Goal: Share content: Share content

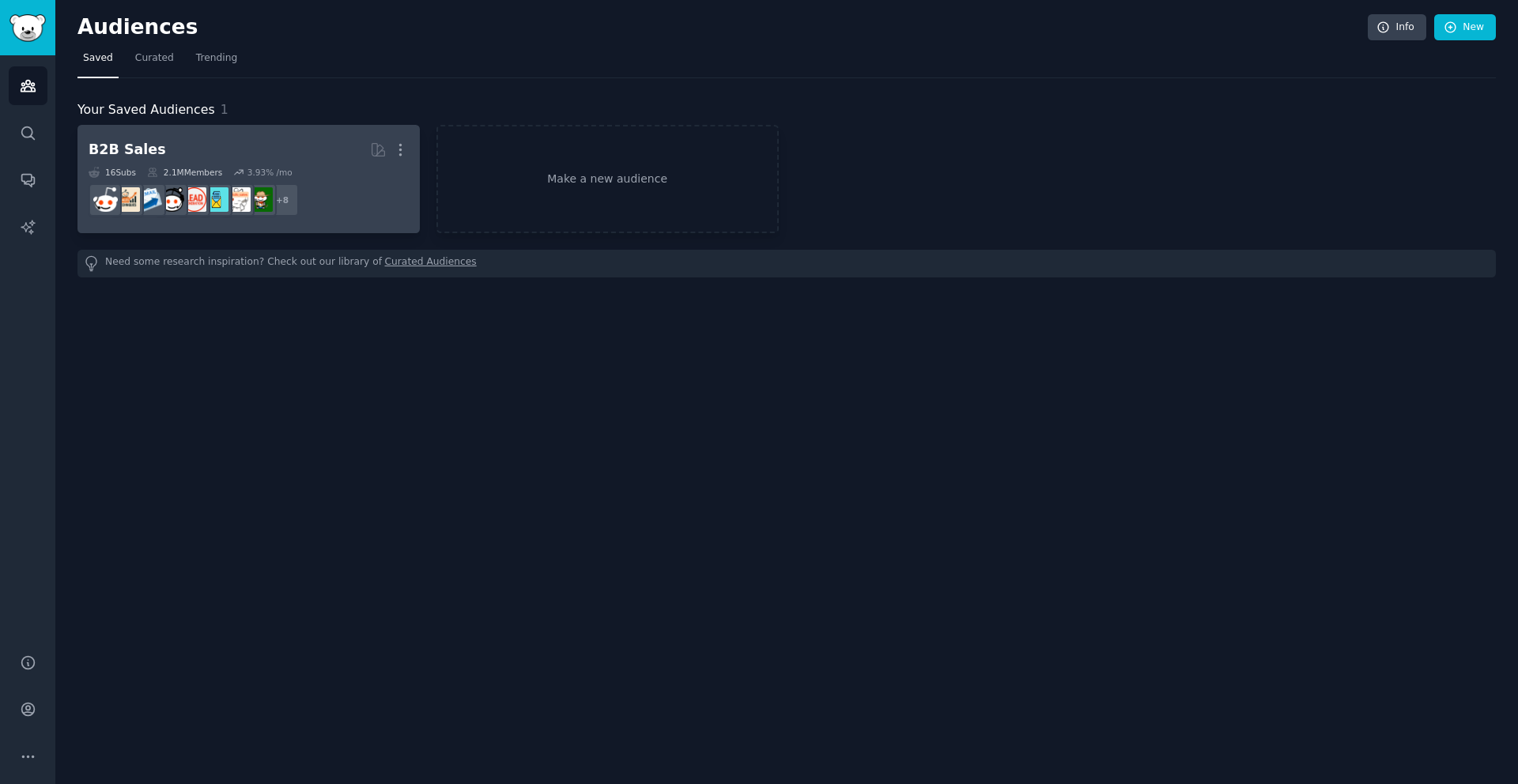
click at [317, 144] on h2 "B2B Sales More" at bounding box center [248, 149] width 321 height 28
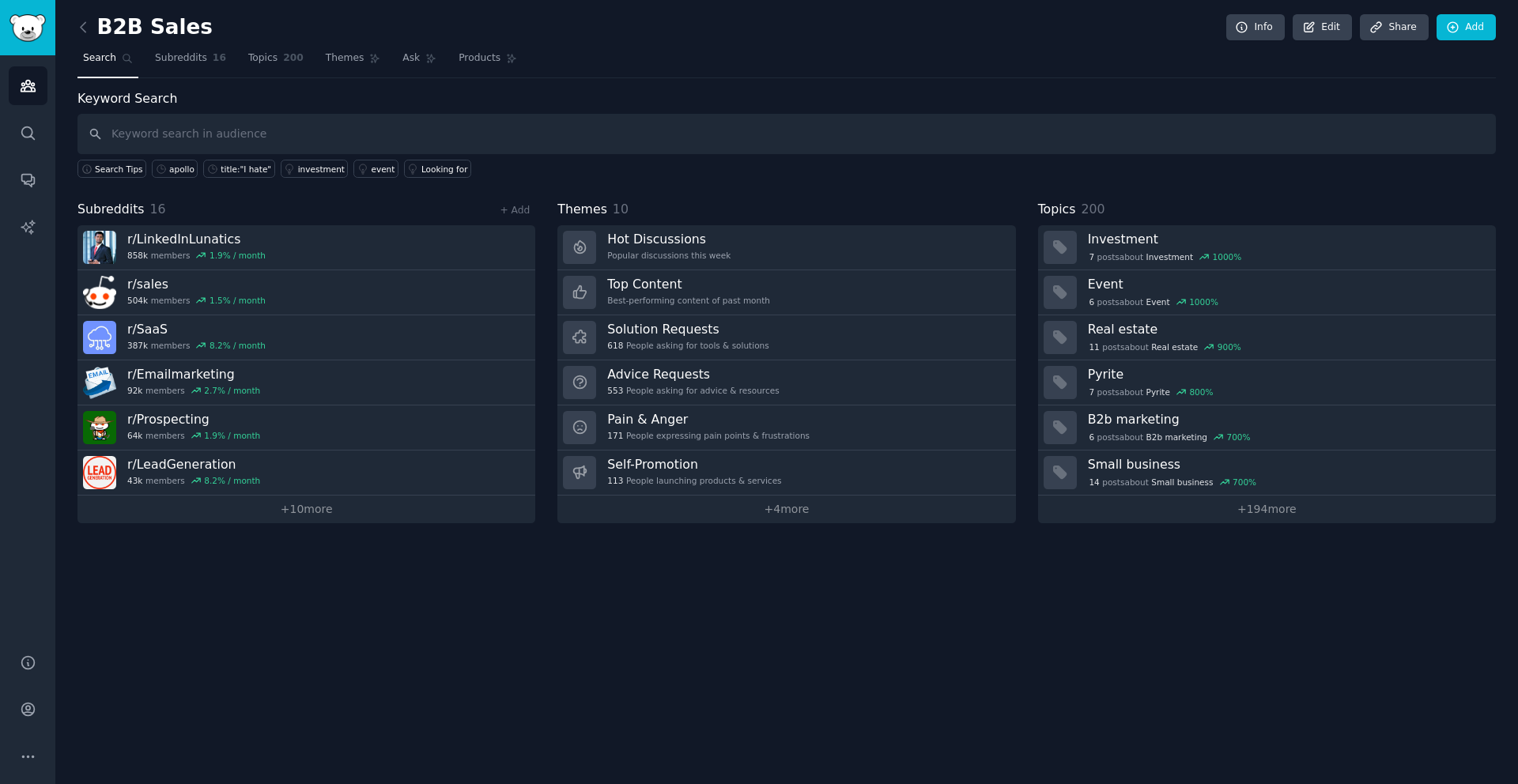
click at [310, 61] on nav "Search Subreddits 16 Topics 200 Themes Ask Products" at bounding box center [786, 62] width 1419 height 32
click at [337, 57] on span "Themes" at bounding box center [345, 58] width 39 height 14
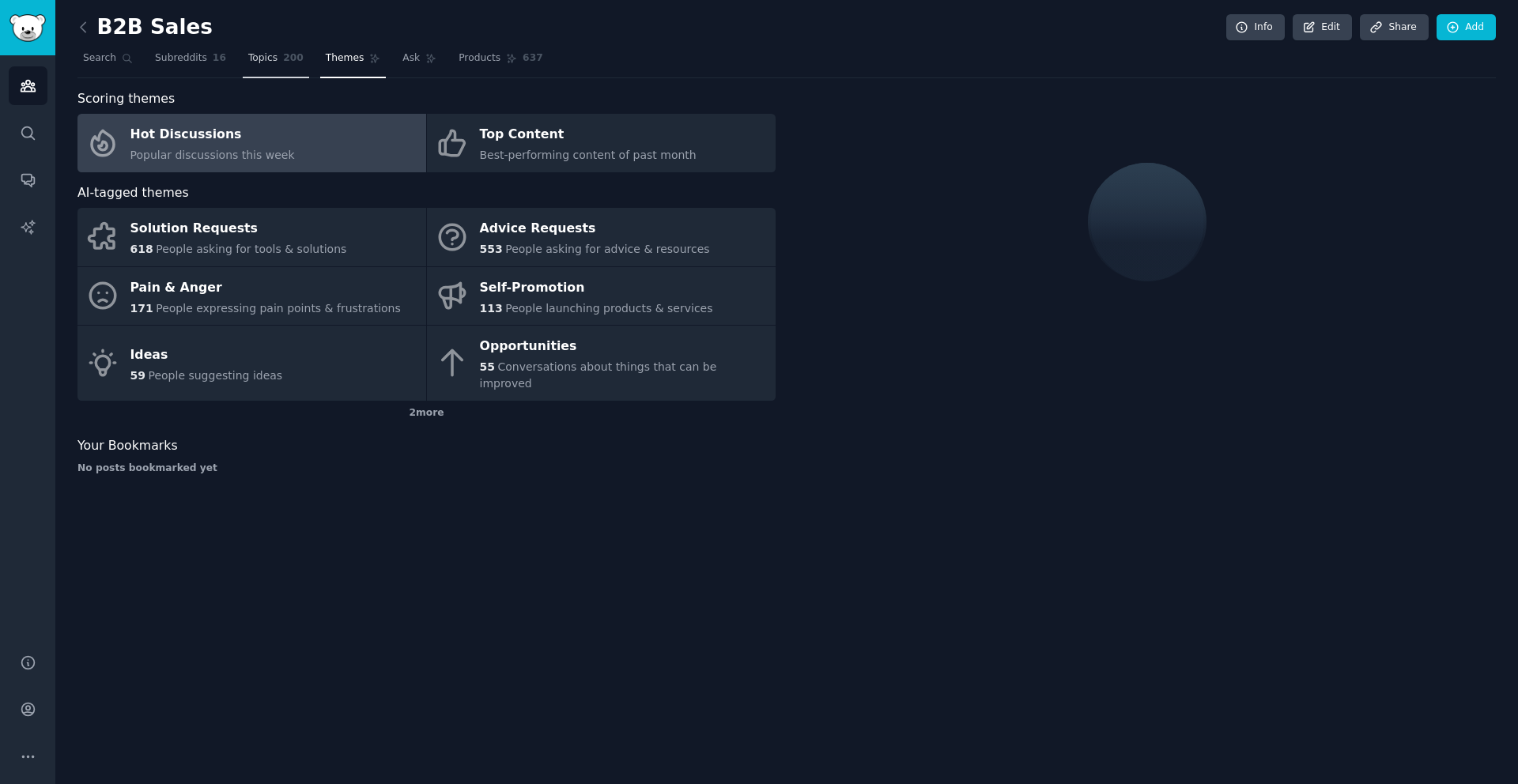
click at [272, 57] on span "Topics" at bounding box center [263, 58] width 29 height 14
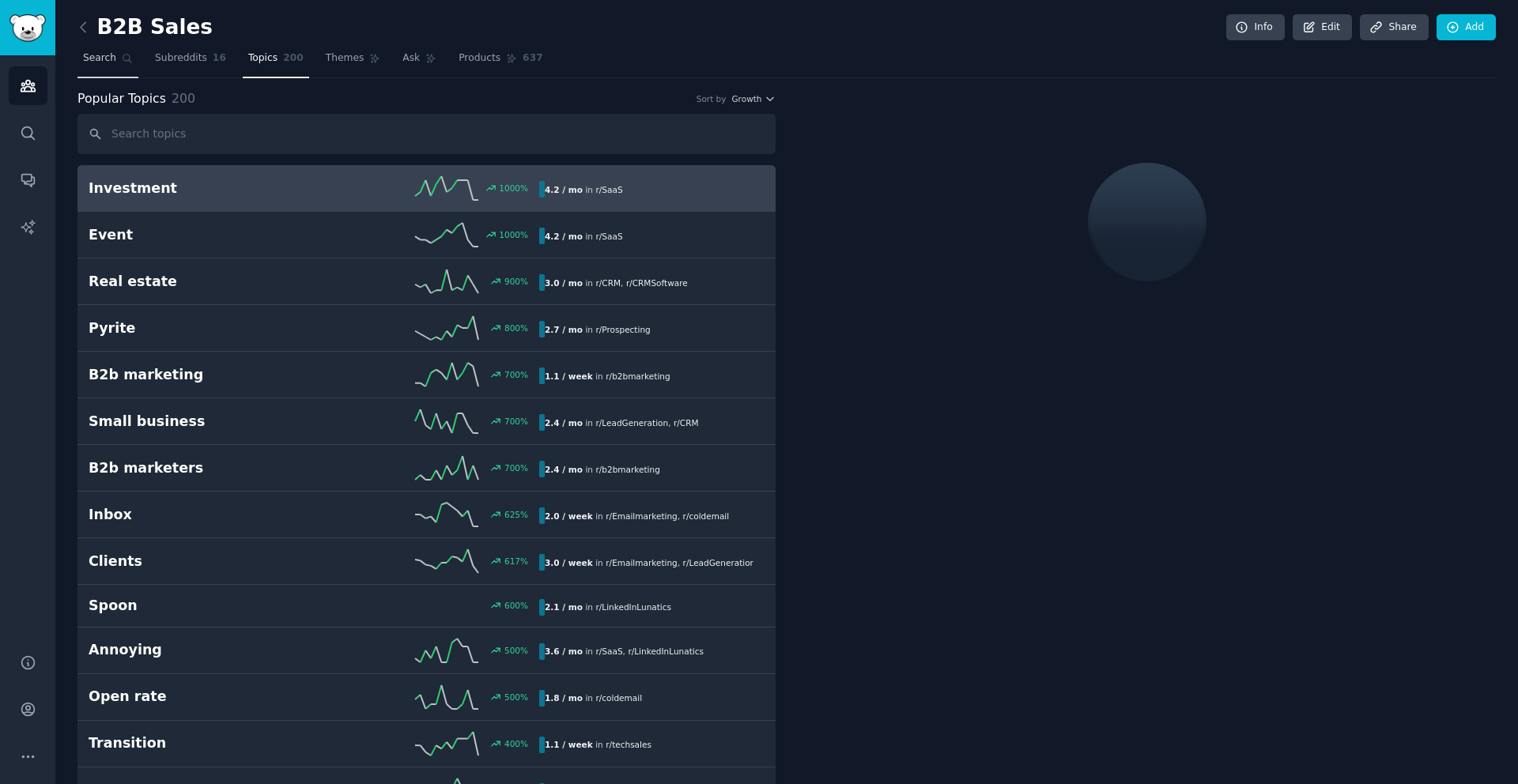
click at [122, 53] on icon at bounding box center [127, 58] width 11 height 11
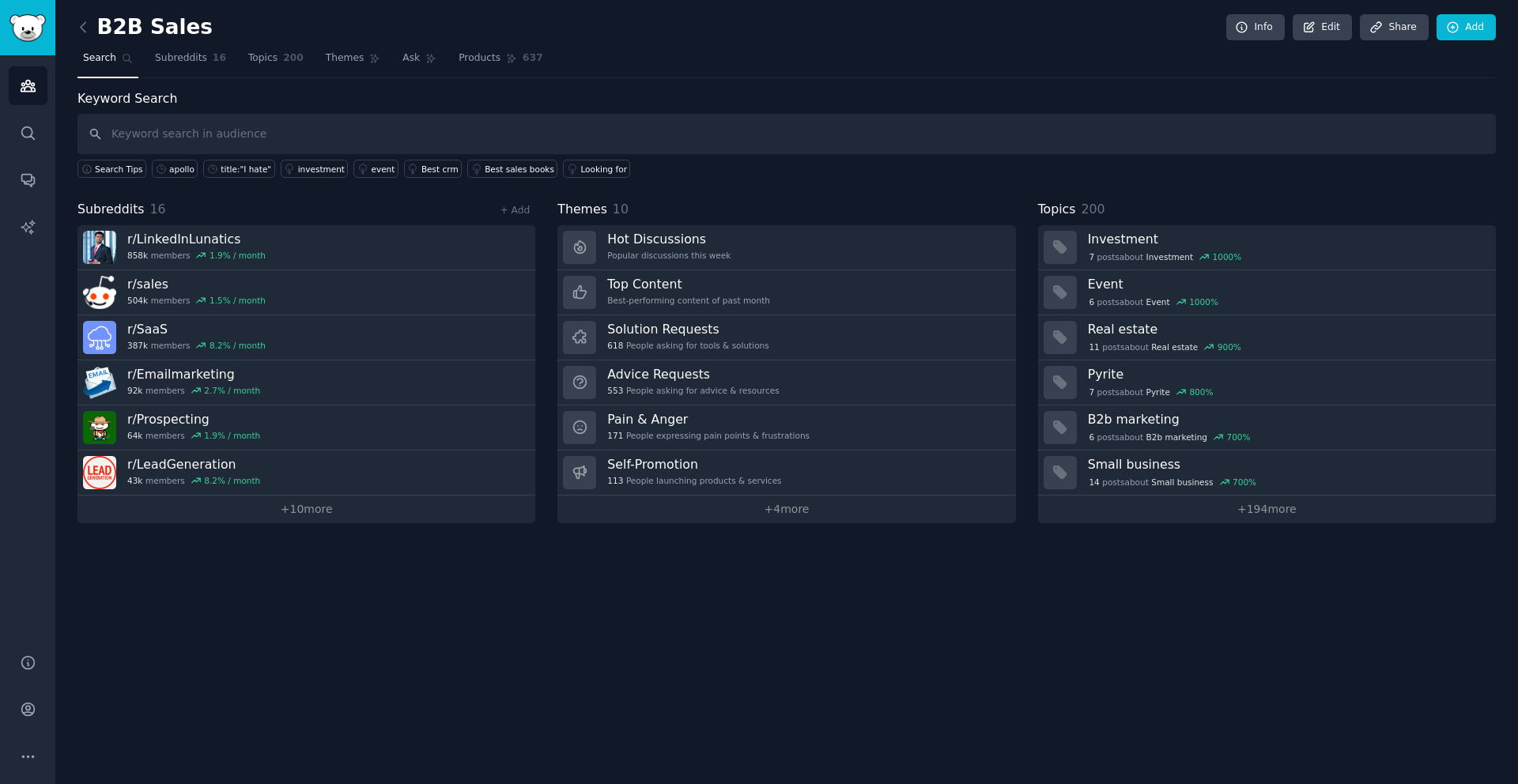
click at [223, 124] on input "text" at bounding box center [786, 134] width 1419 height 41
click at [270, 44] on div "B2B Sales Info Edit Share Add" at bounding box center [786, 31] width 1419 height 32
click at [270, 48] on link "Topics 200" at bounding box center [276, 62] width 66 height 32
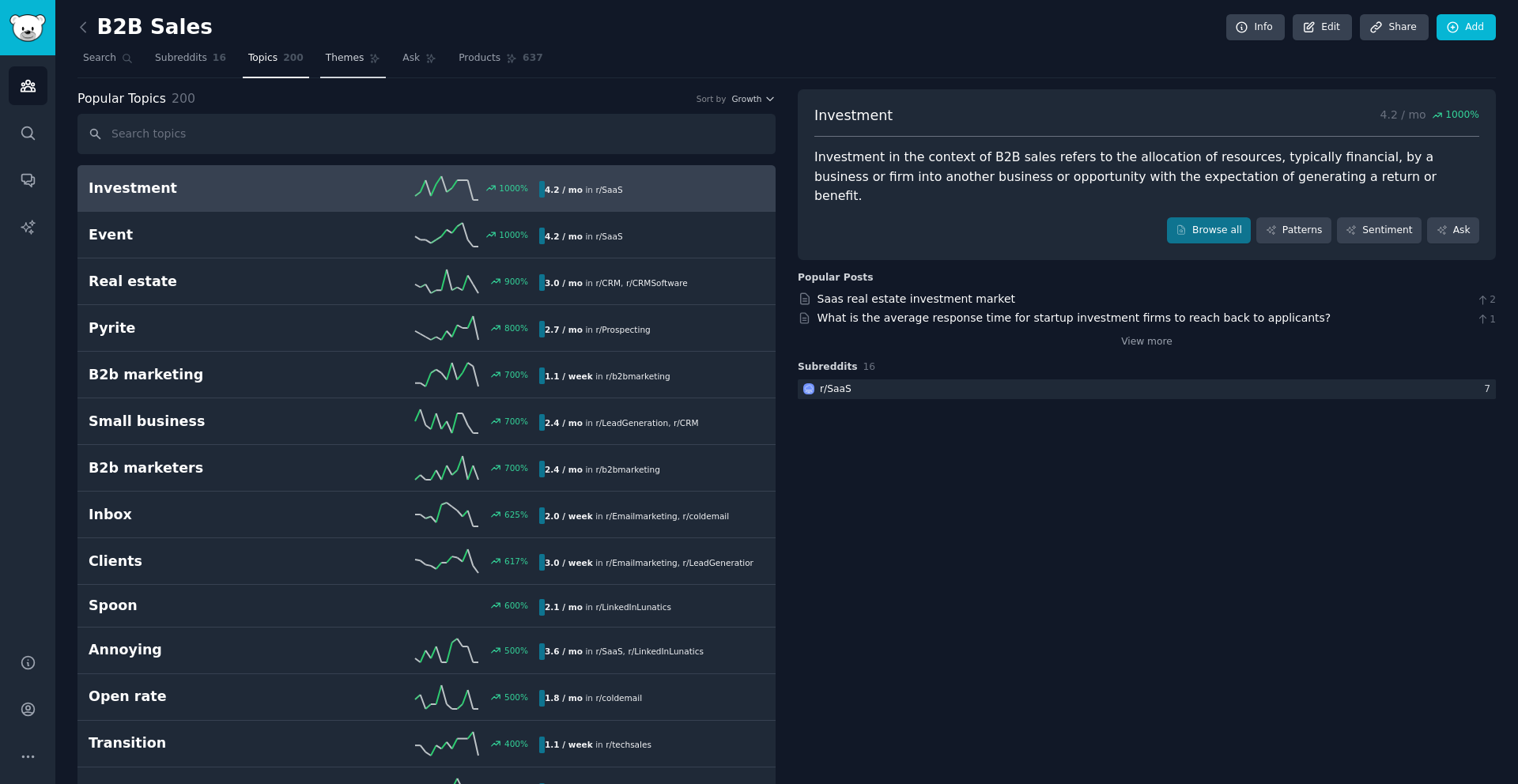
click at [344, 54] on span "Themes" at bounding box center [345, 58] width 39 height 14
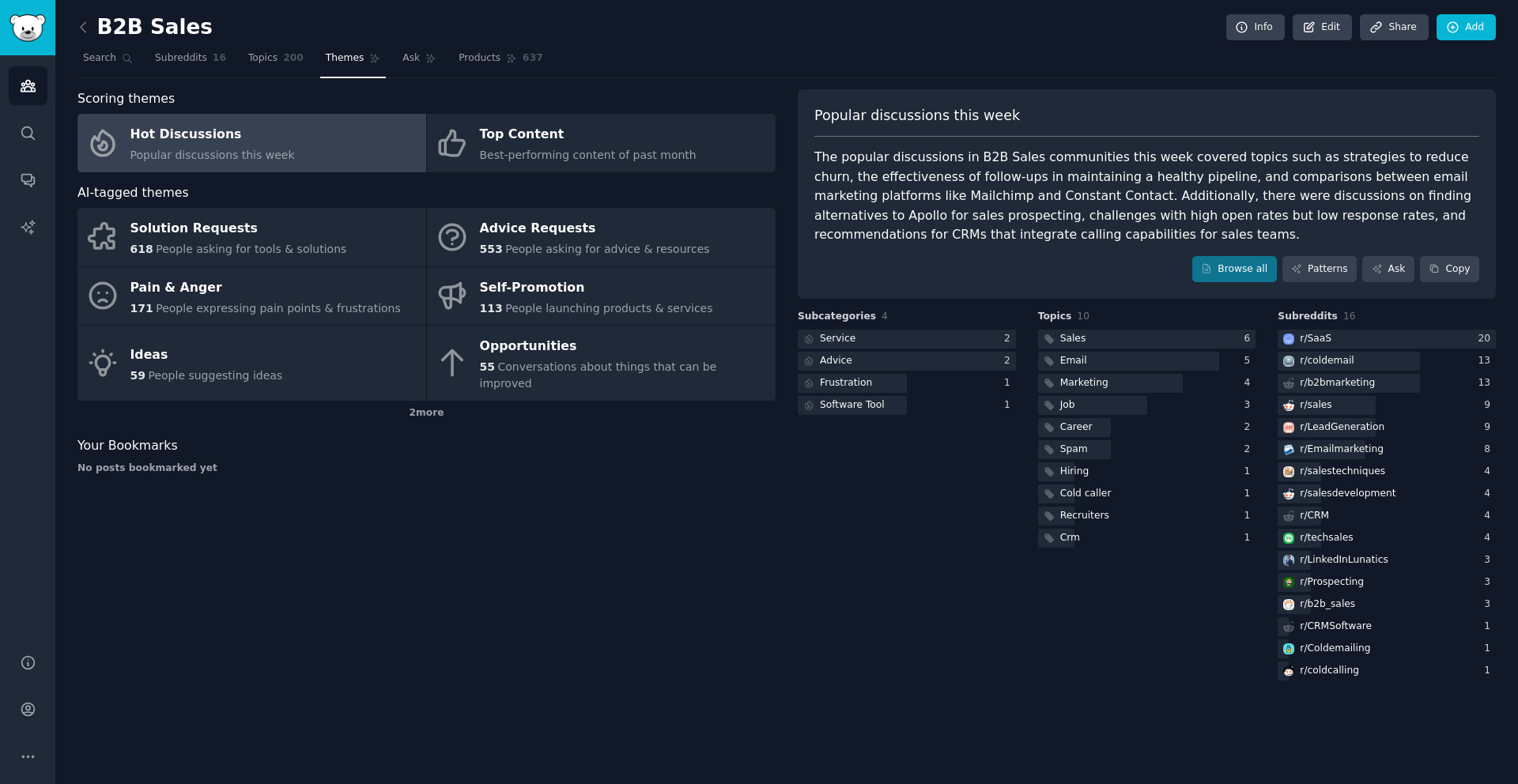
click at [361, 149] on link "Hot Discussions Popular discussions this week" at bounding box center [251, 142] width 349 height 58
click at [234, 144] on div "Hot Discussions" at bounding box center [213, 136] width 165 height 25
click at [1228, 263] on link "Browse all" at bounding box center [1235, 270] width 85 height 27
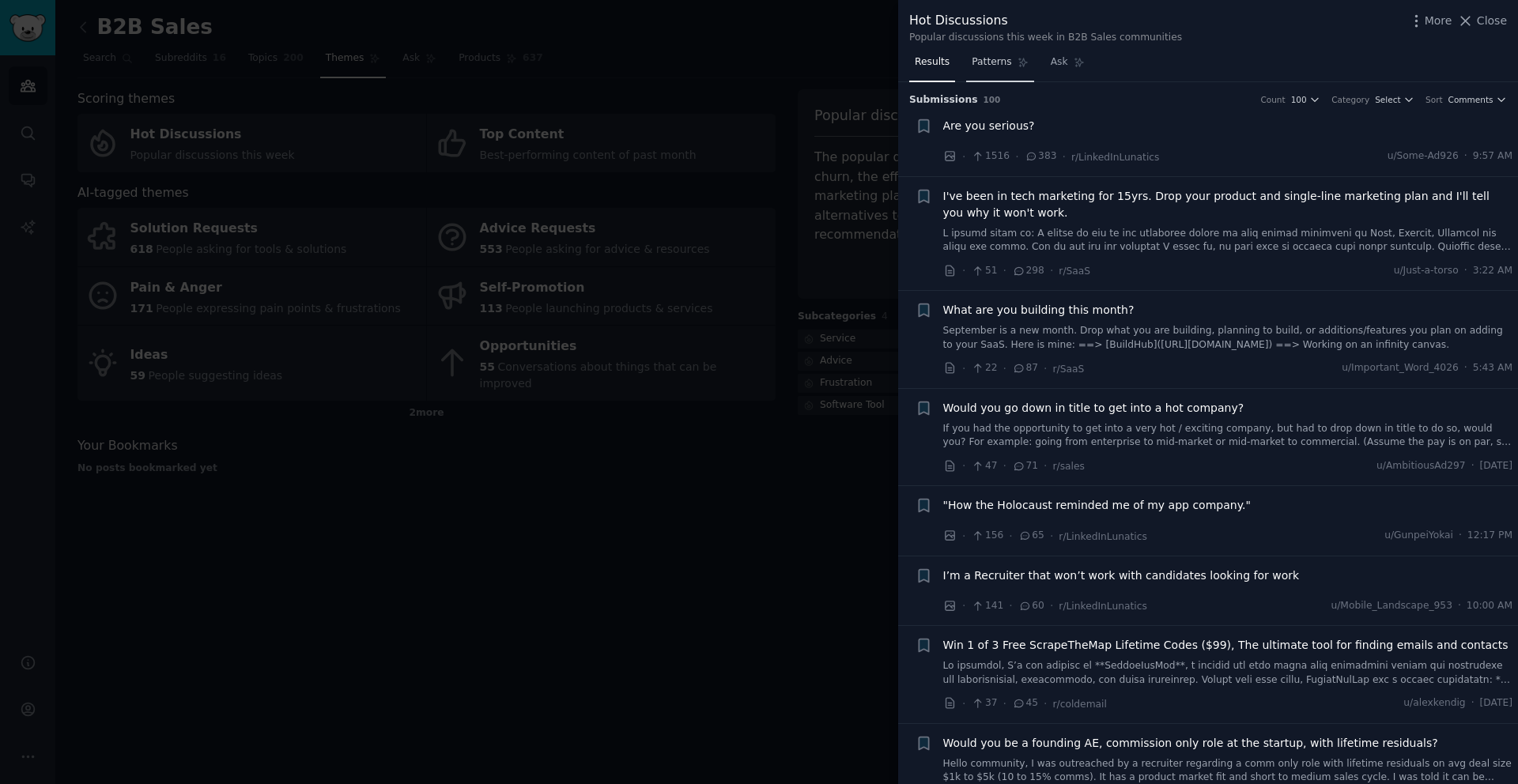
click at [1005, 65] on span "Patterns" at bounding box center [991, 62] width 40 height 14
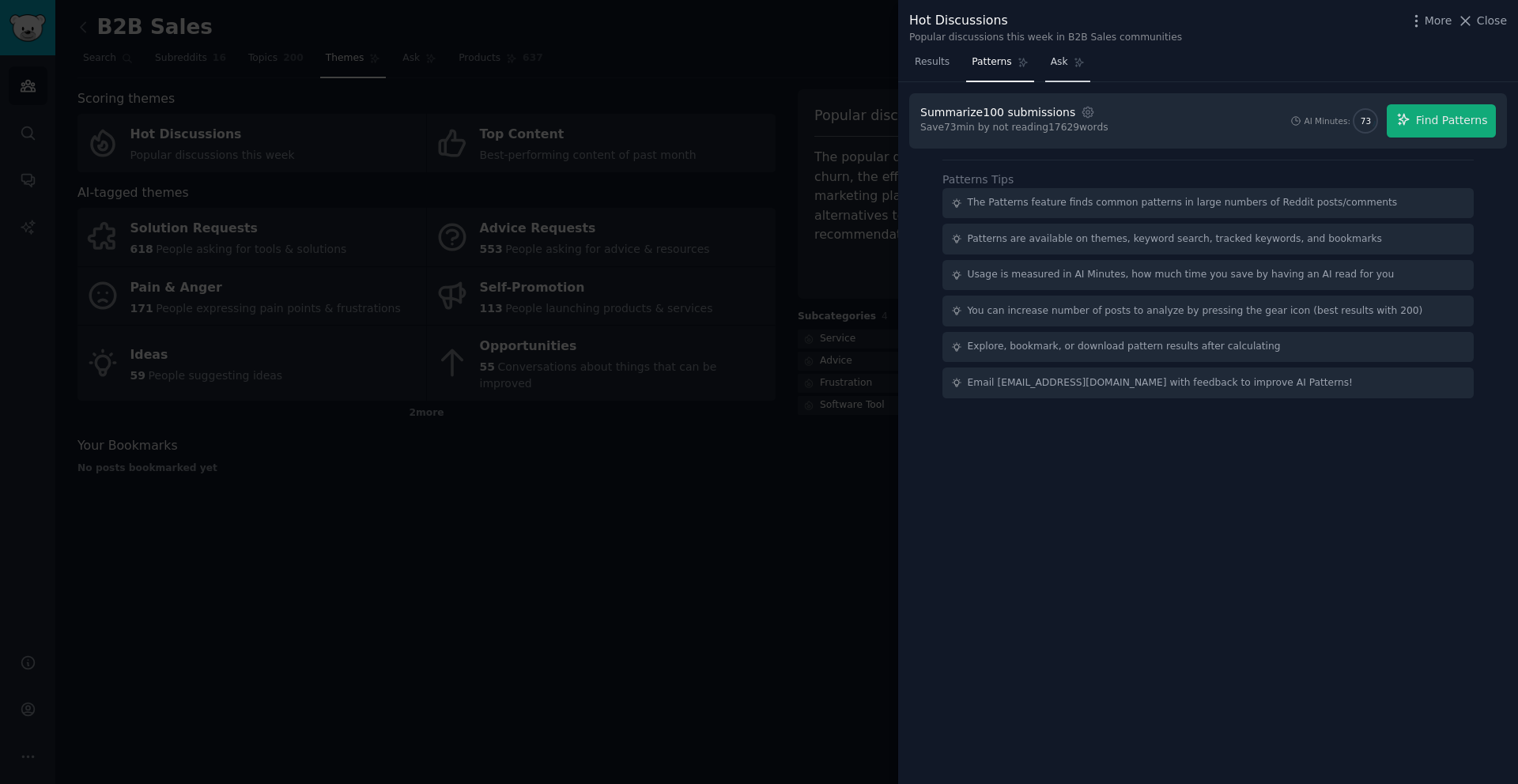
click at [1047, 63] on link "Ask" at bounding box center [1068, 66] width 45 height 32
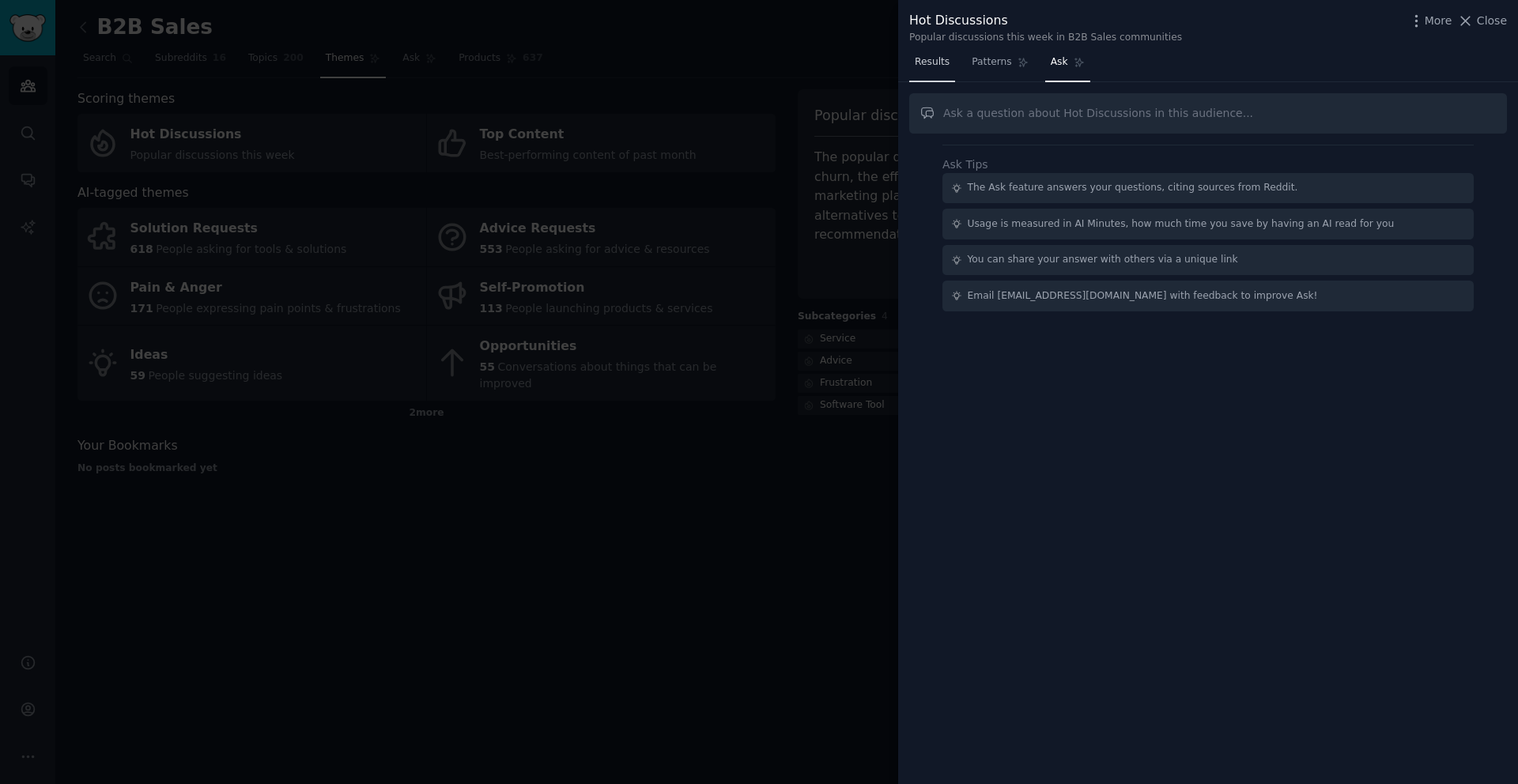
click at [929, 56] on span "Results" at bounding box center [932, 62] width 35 height 14
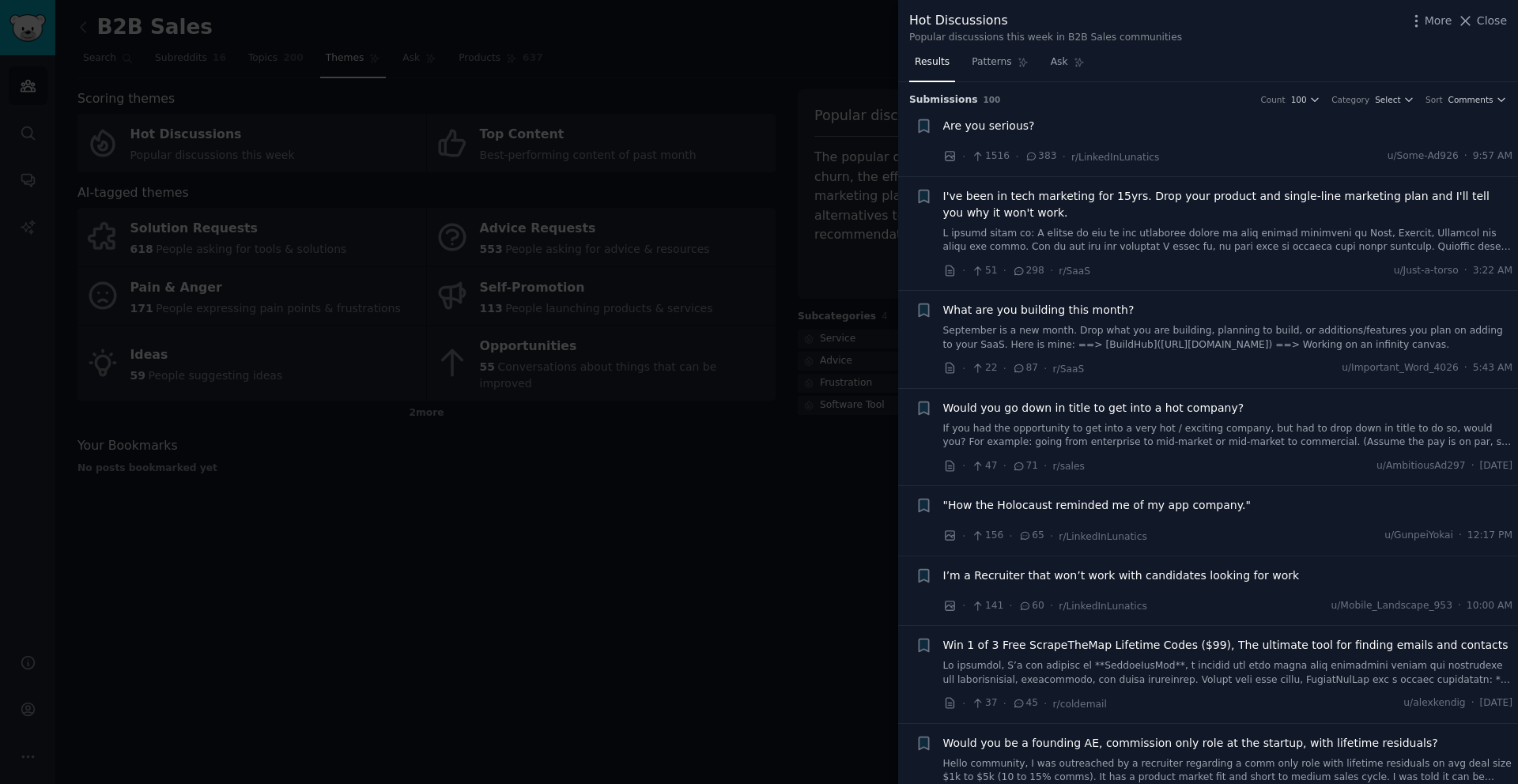
click at [820, 49] on div at bounding box center [759, 392] width 1518 height 784
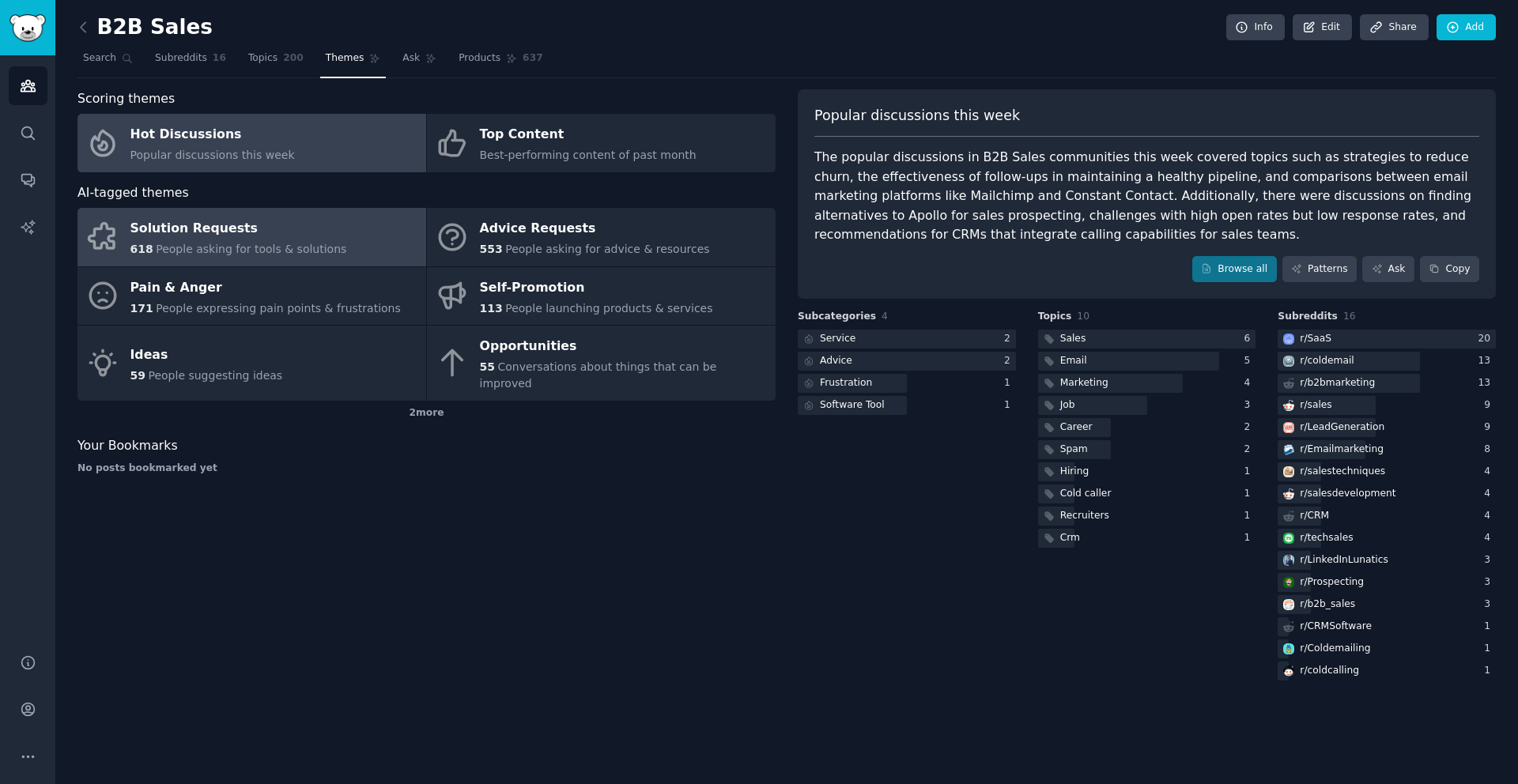
click at [316, 219] on div "Solution Requests" at bounding box center [238, 229] width 216 height 25
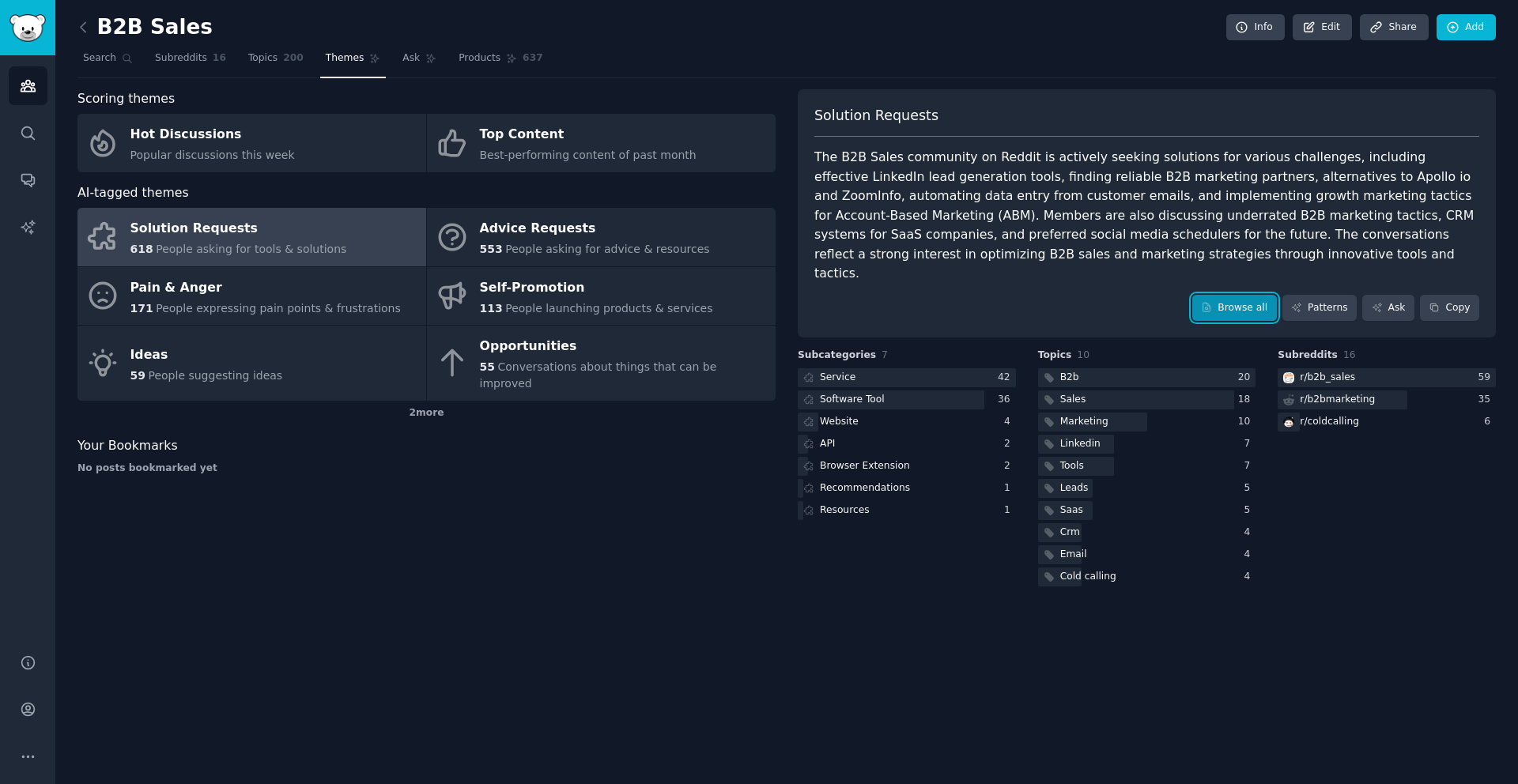
click at [1235, 295] on link "Browse all" at bounding box center [1235, 309] width 85 height 27
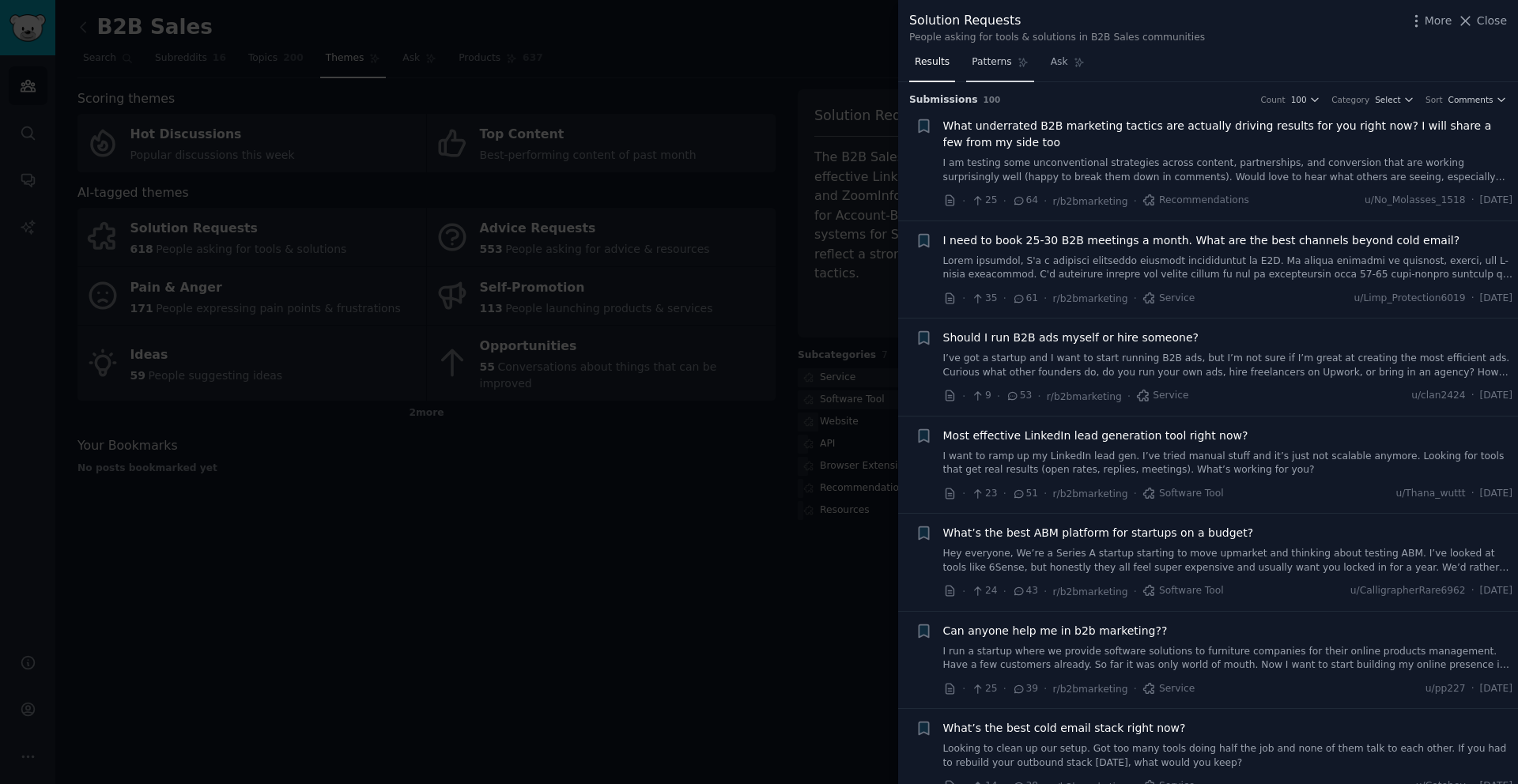
click at [991, 66] on span "Patterns" at bounding box center [991, 62] width 40 height 14
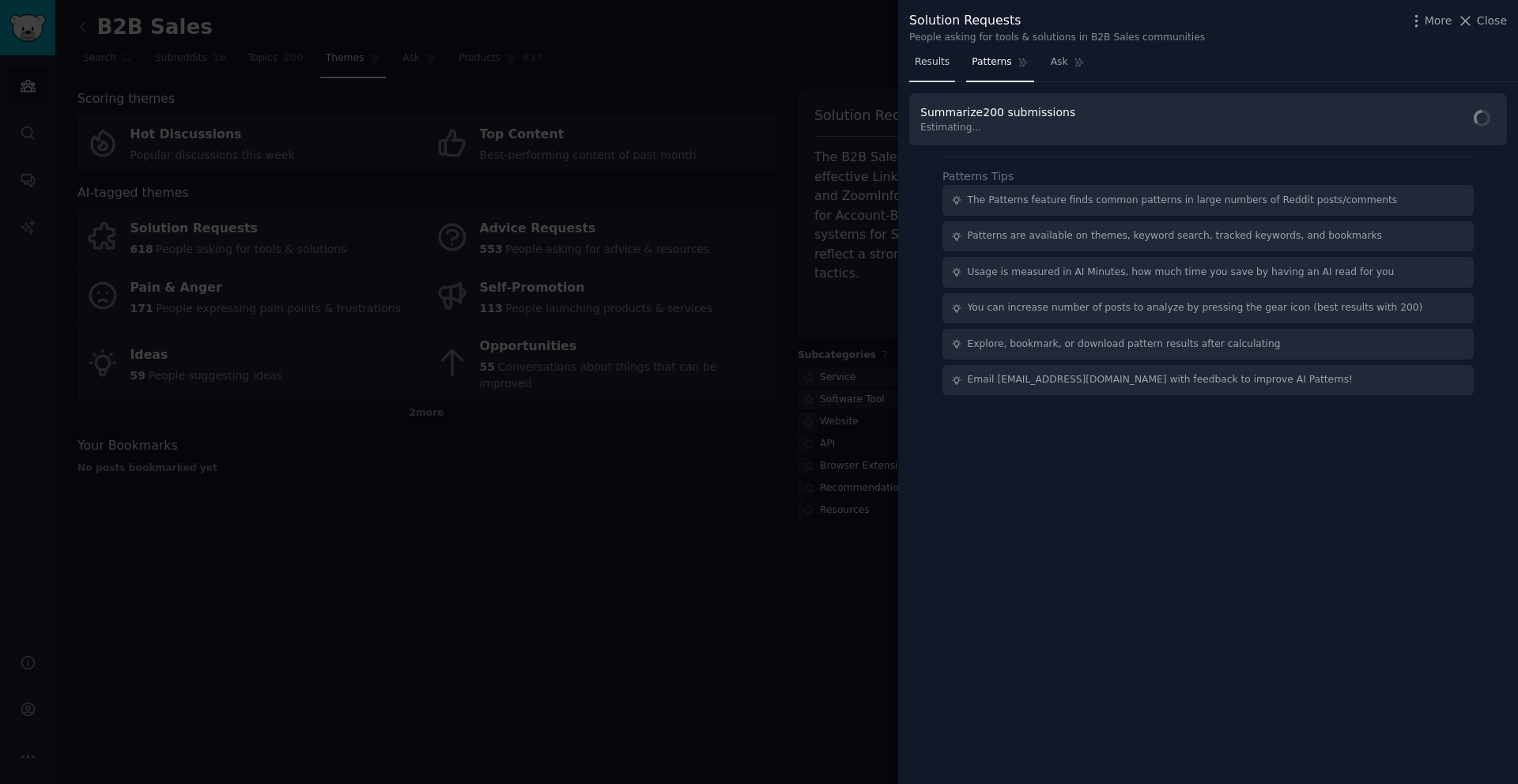
click at [924, 68] on span "Results" at bounding box center [932, 62] width 35 height 14
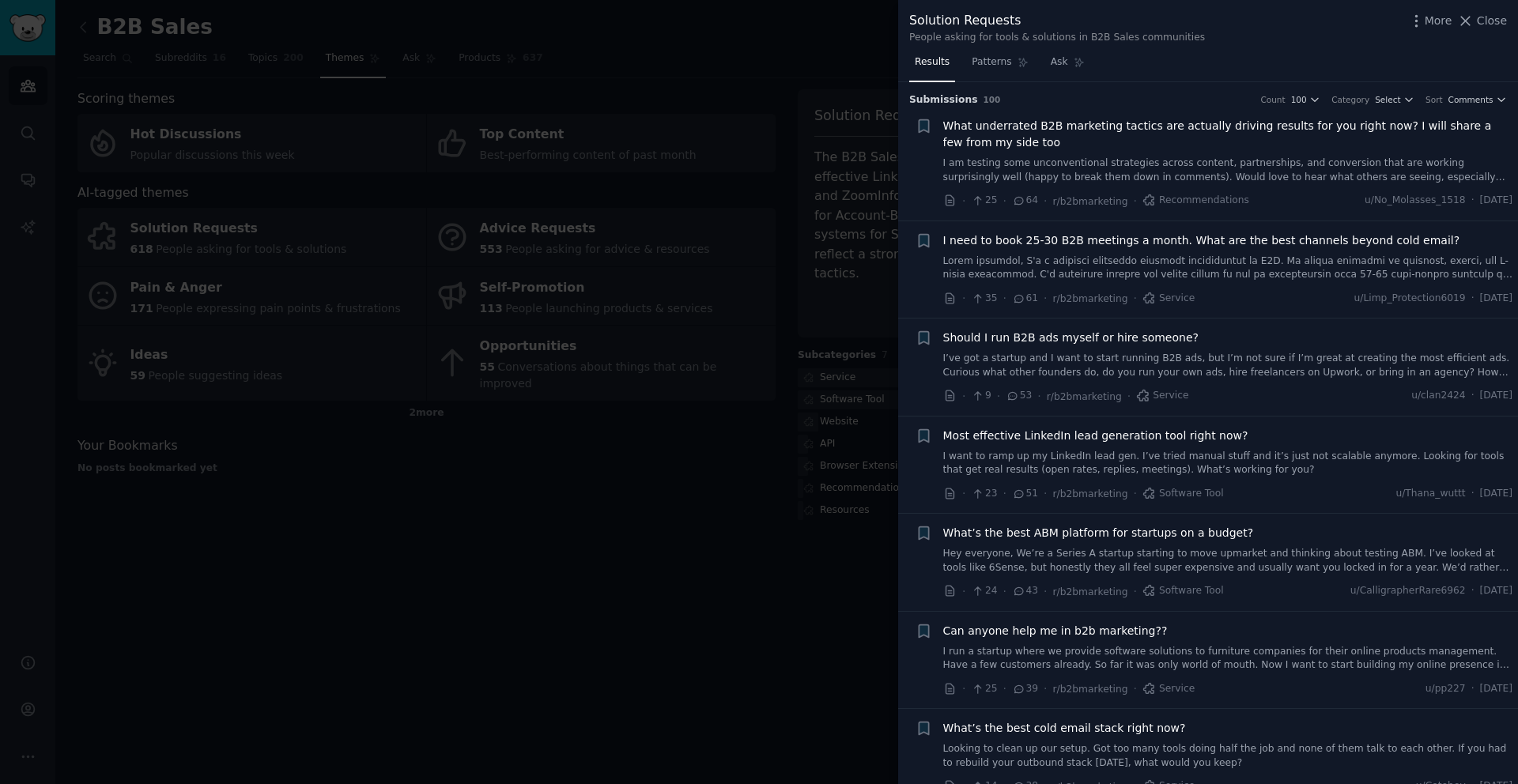
click at [823, 59] on div at bounding box center [759, 392] width 1518 height 784
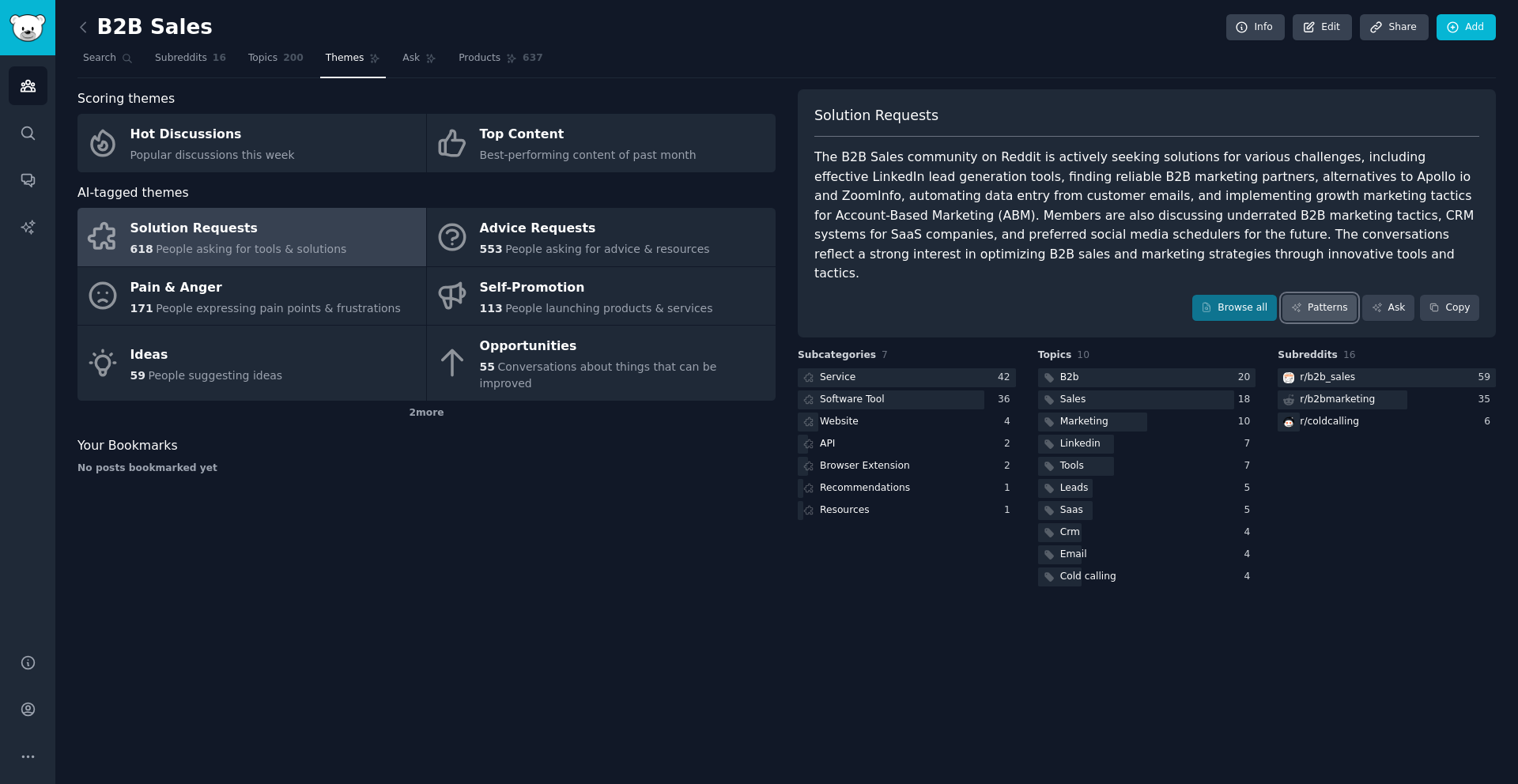
click at [1331, 295] on link "Patterns" at bounding box center [1320, 309] width 75 height 27
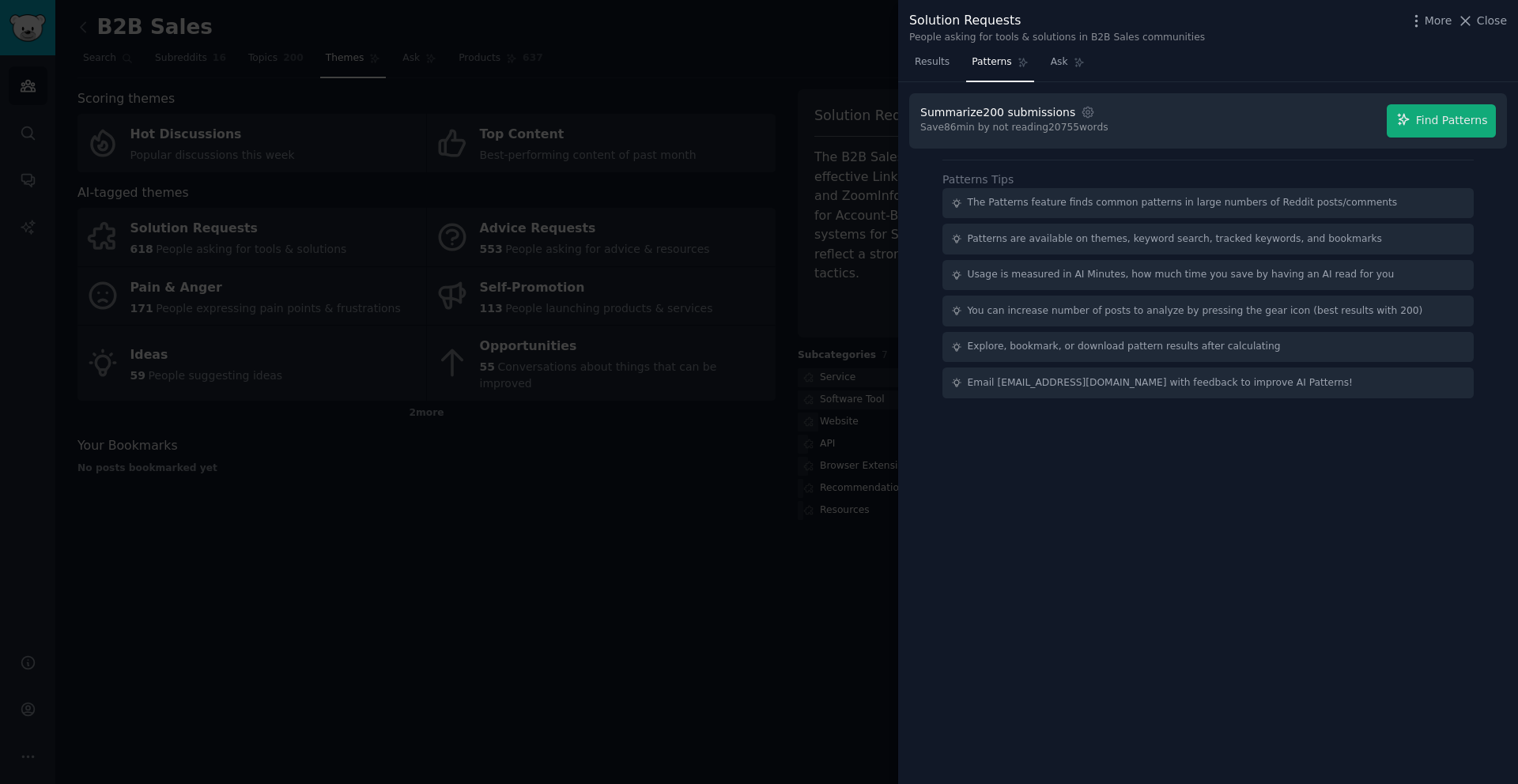
click at [686, 121] on div at bounding box center [759, 392] width 1518 height 784
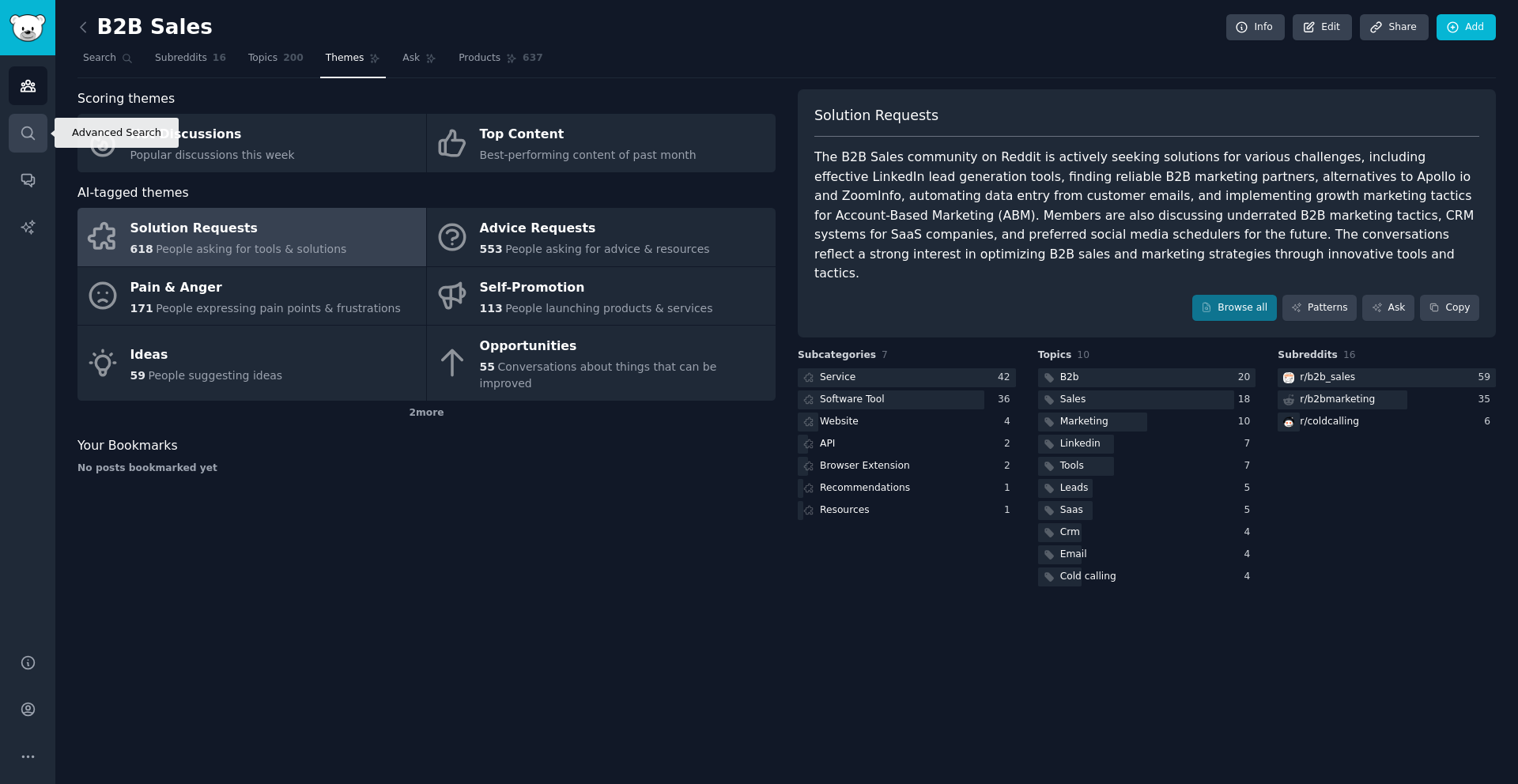
click at [24, 136] on icon "Sidebar" at bounding box center [27, 132] width 13 height 13
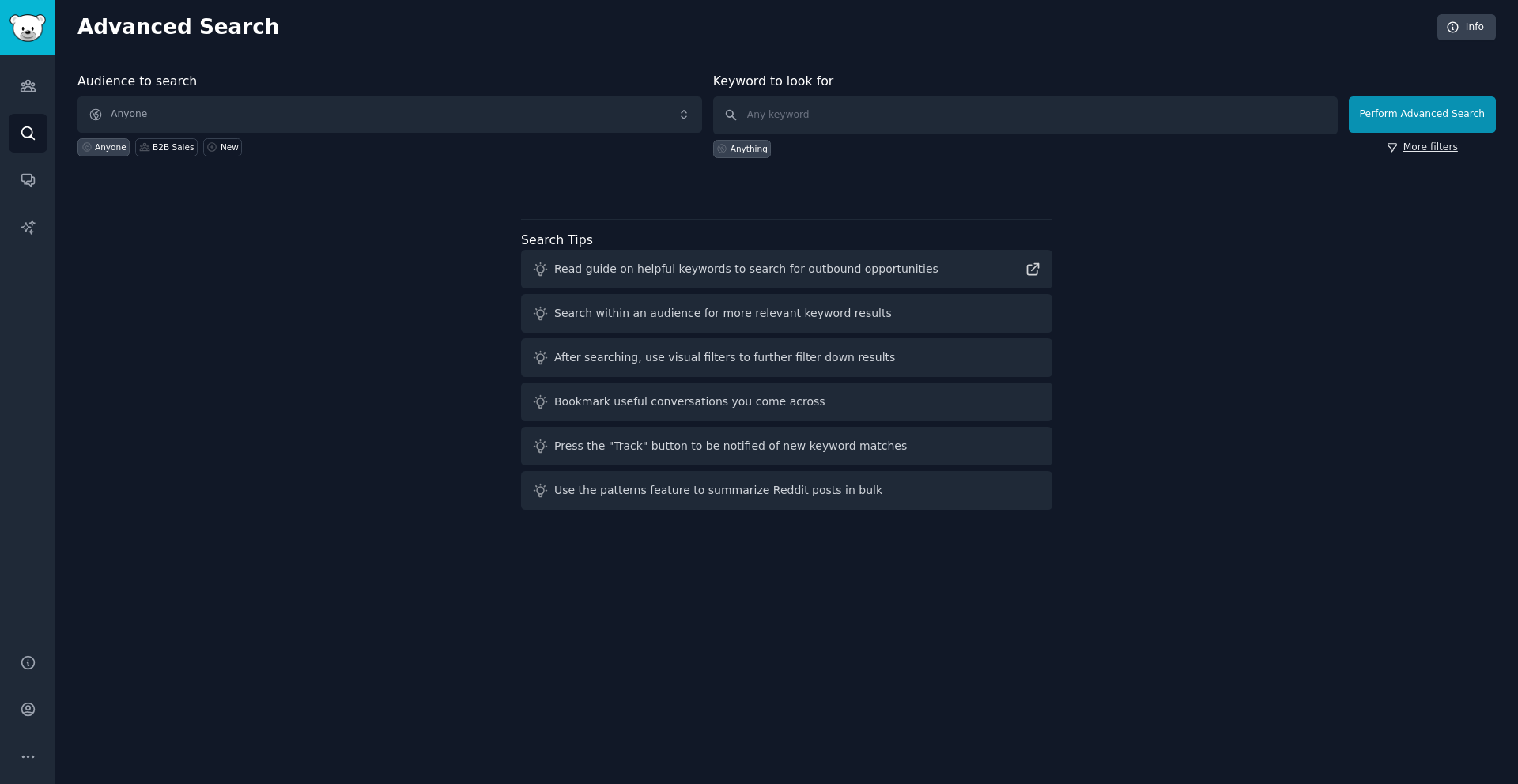
click at [1435, 148] on link "More filters" at bounding box center [1422, 147] width 71 height 14
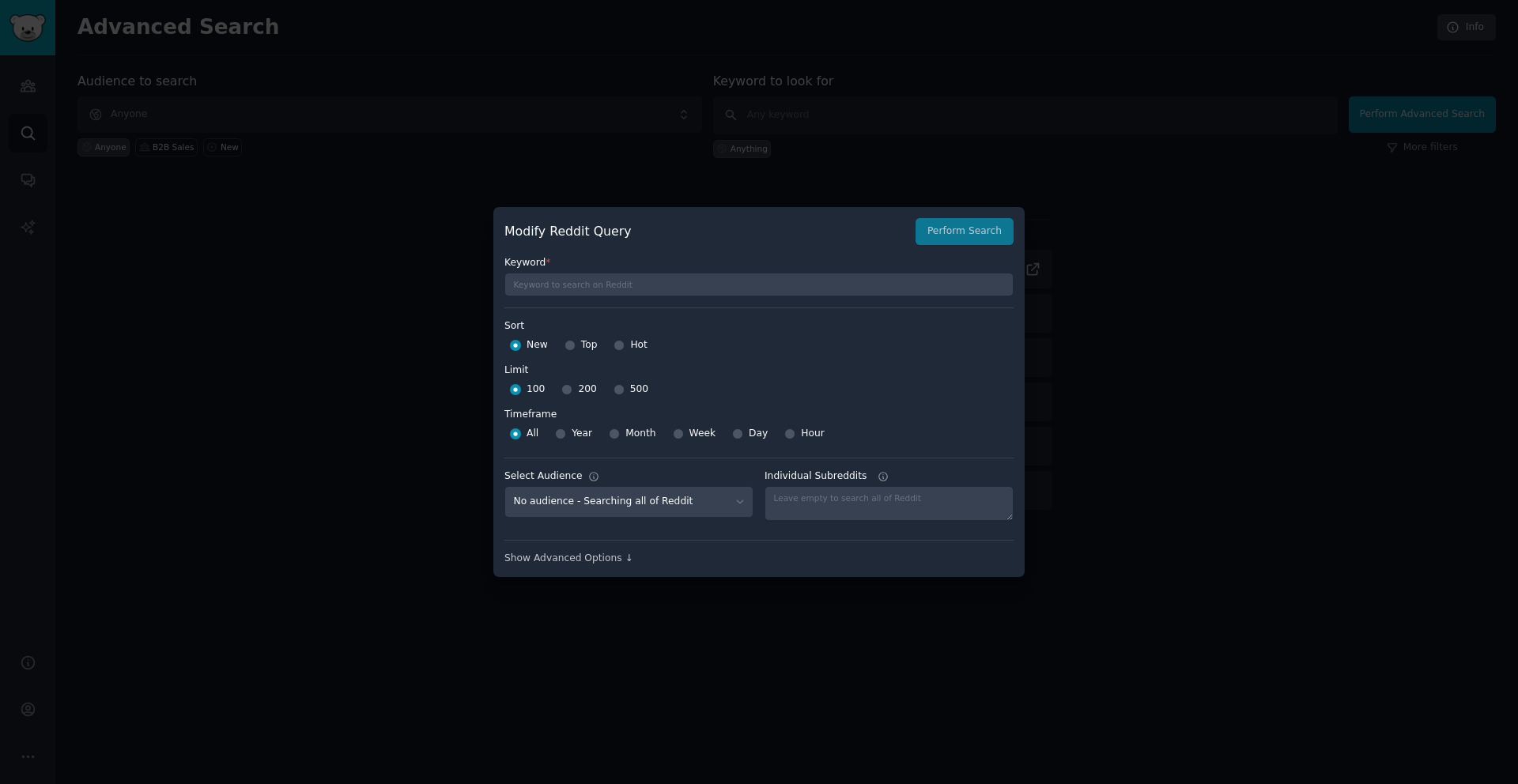
click at [1309, 214] on div at bounding box center [759, 392] width 1518 height 784
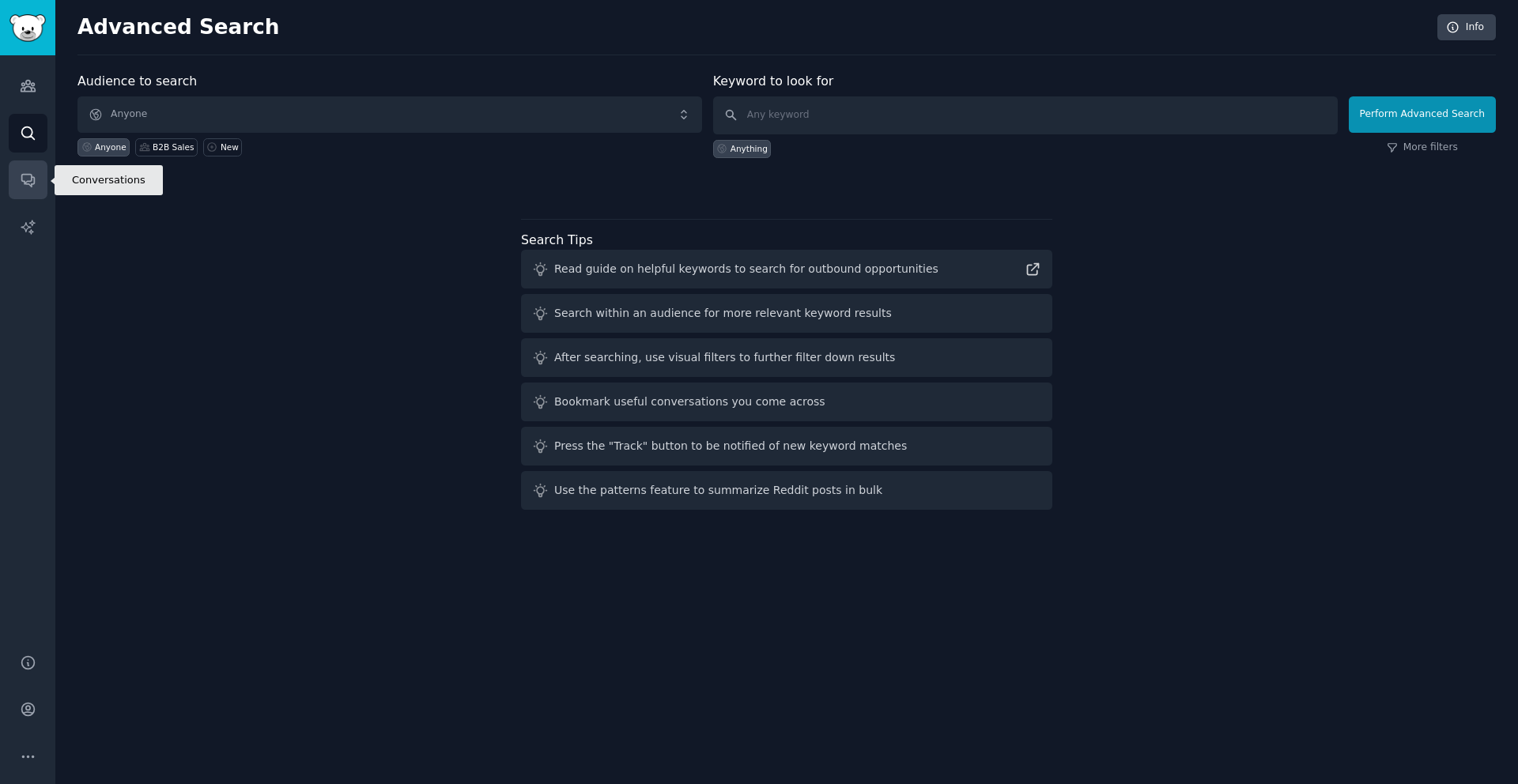
click at [38, 180] on link "Conversations" at bounding box center [28, 180] width 39 height 39
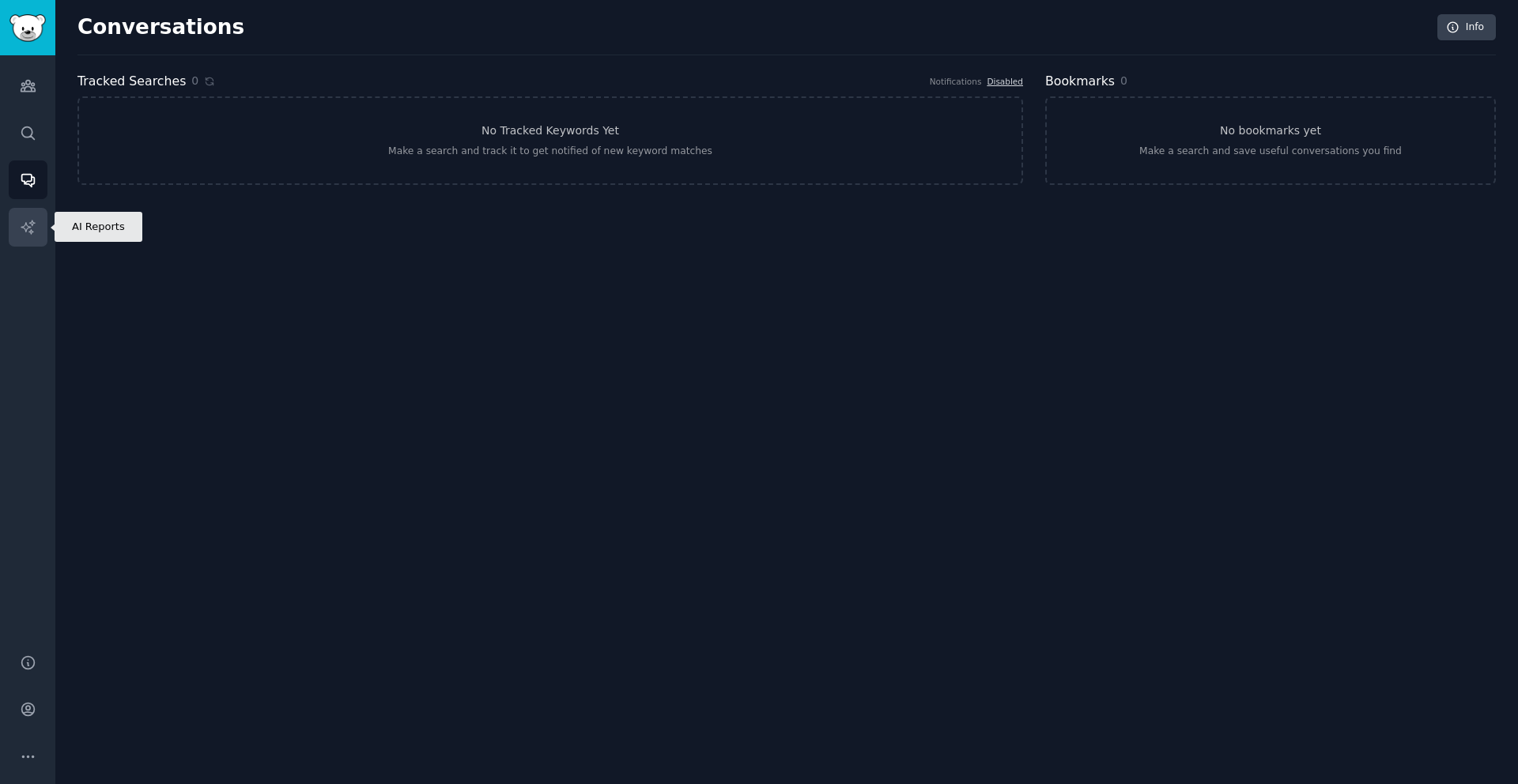
click at [34, 224] on icon "Sidebar" at bounding box center [28, 227] width 17 height 17
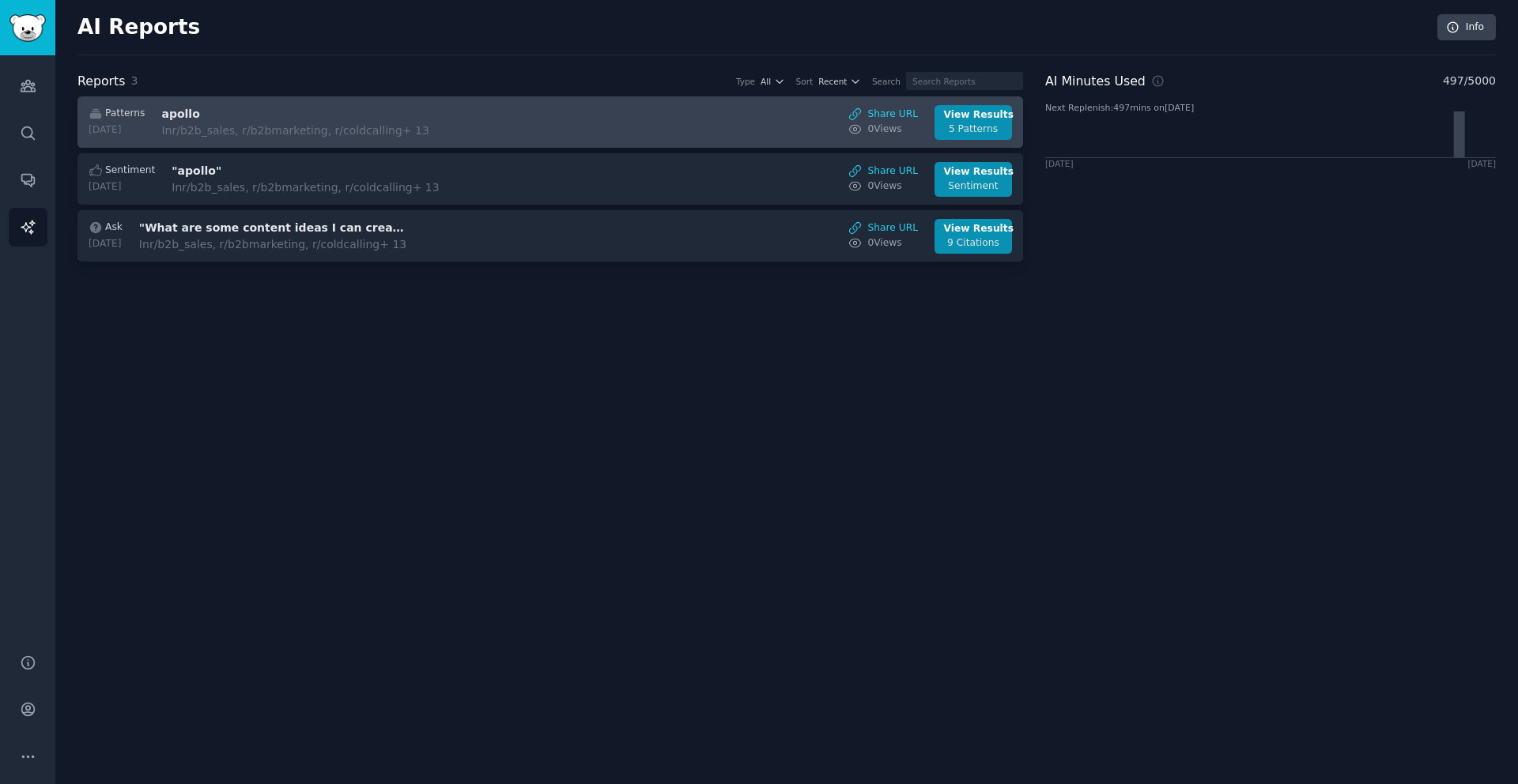
click at [266, 114] on h3 "apollo" at bounding box center [293, 114] width 265 height 17
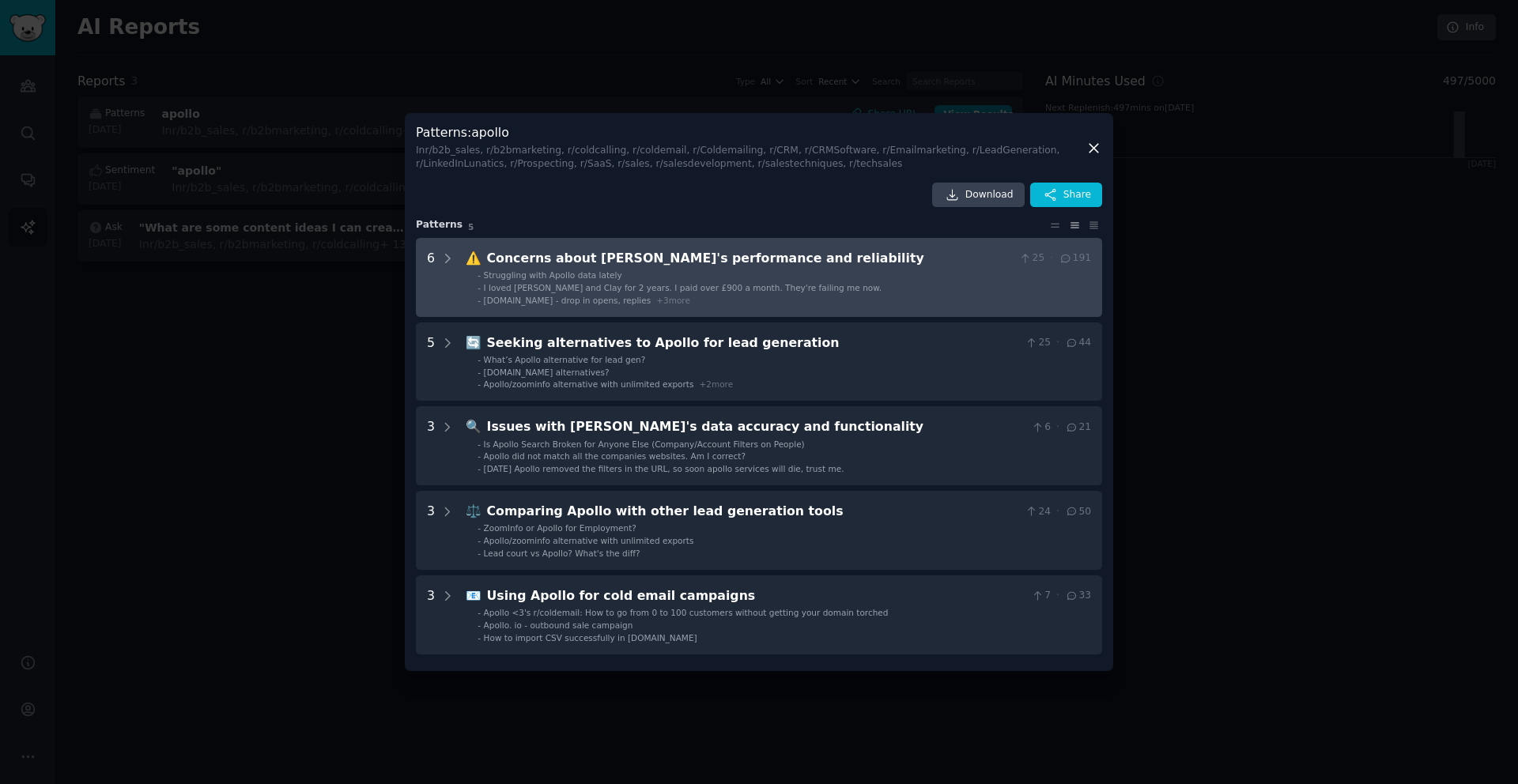
click at [539, 286] on span "I loved [PERSON_NAME] and Clay for 2 years. I paid over £900 a month. They're f…" at bounding box center [684, 287] width 399 height 9
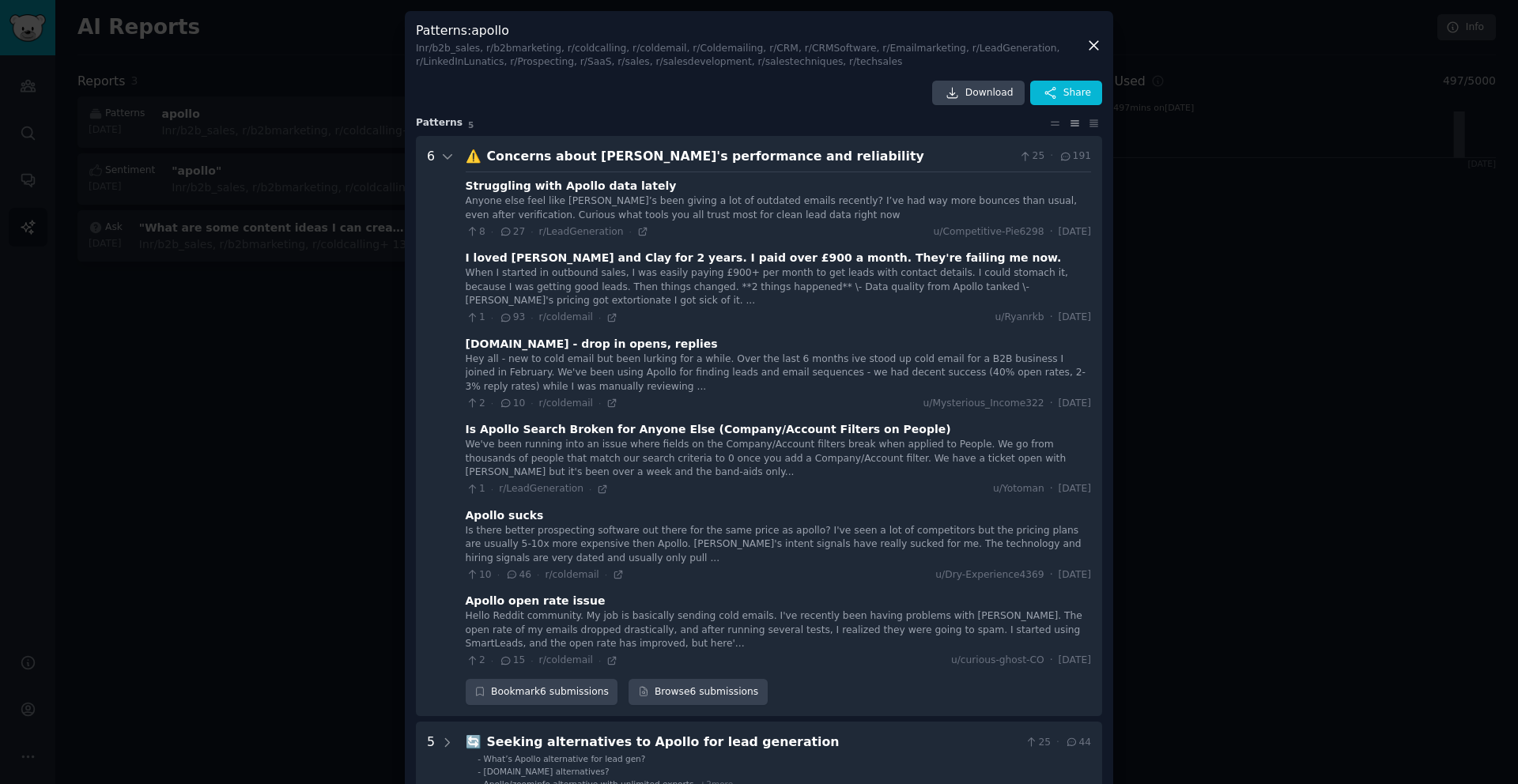
click at [571, 163] on div "Concerns about [PERSON_NAME]'s performance and reliability" at bounding box center [750, 156] width 527 height 19
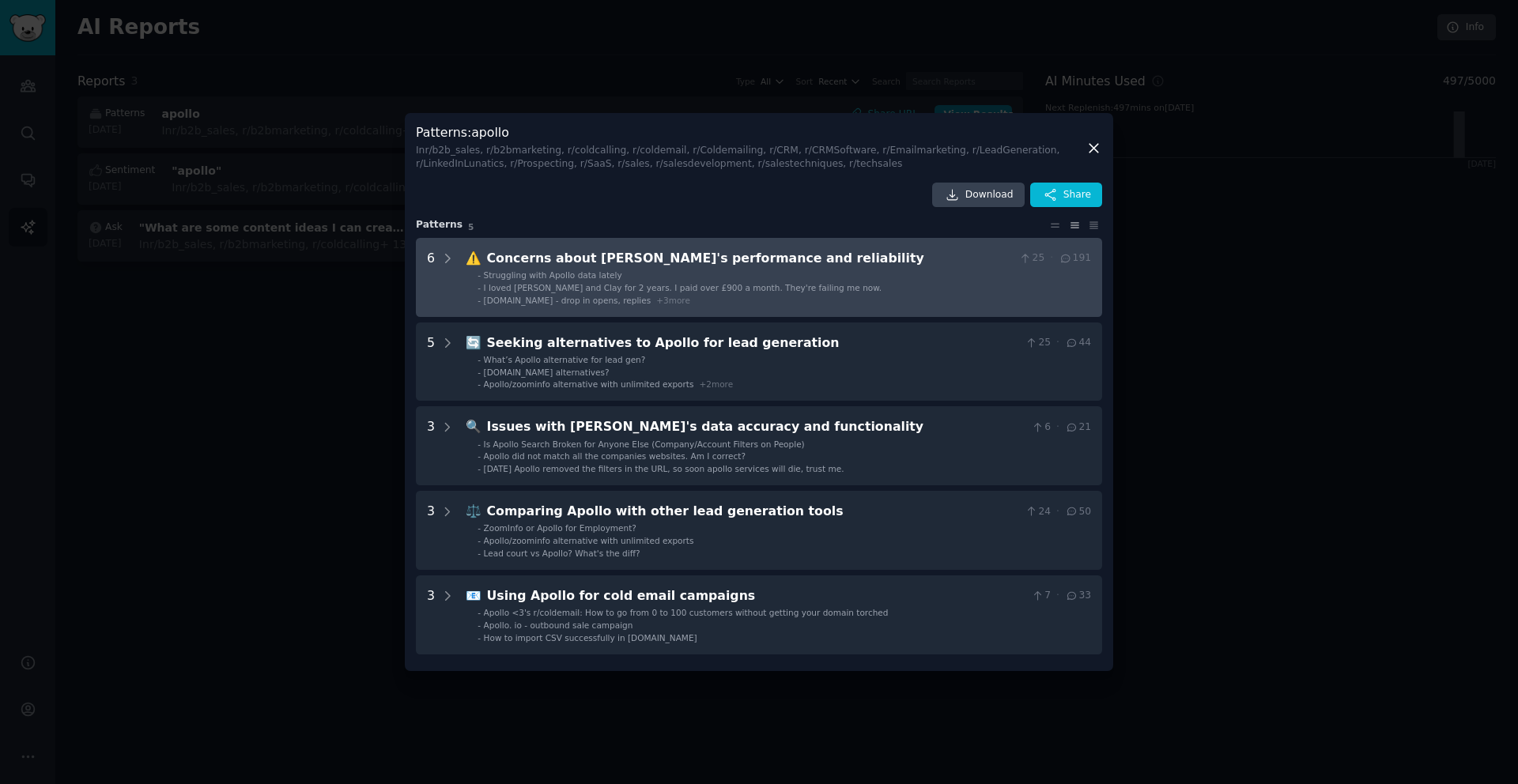
click at [637, 282] on div "I loved [PERSON_NAME] and Clay for 2 years. I paid over £900 a month. They're f…" at bounding box center [684, 287] width 399 height 11
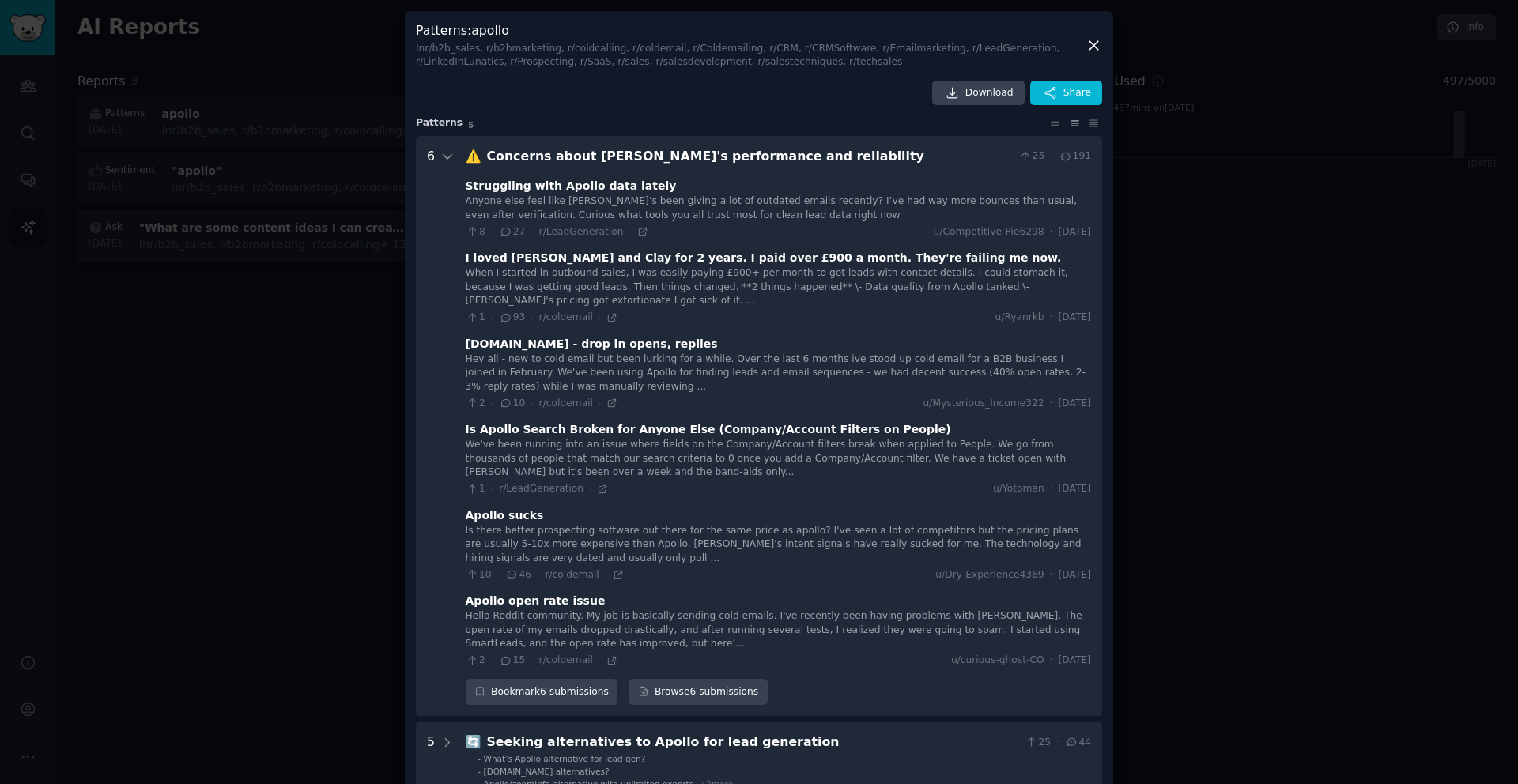
scroll to position [136, 0]
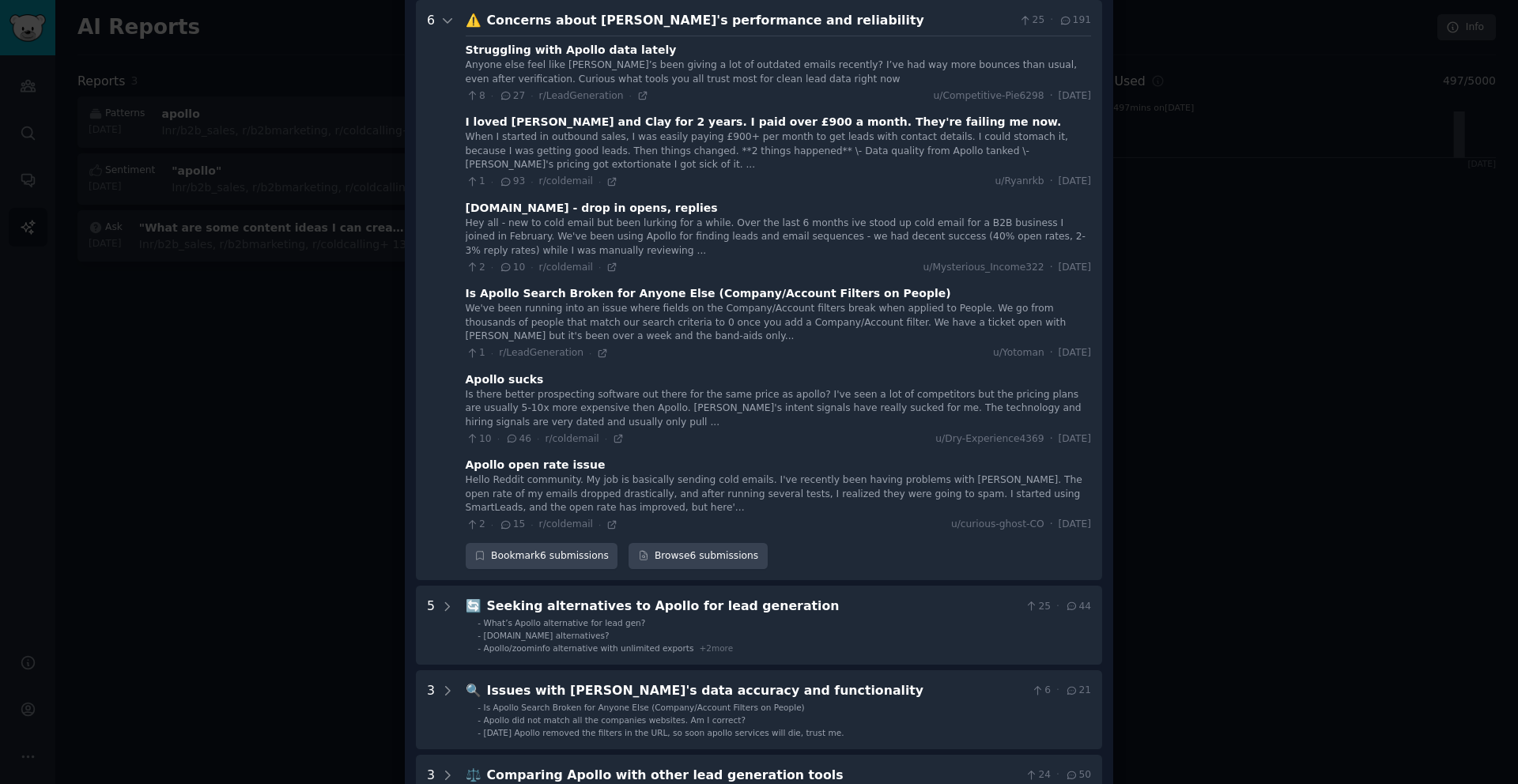
click at [662, 76] on div "Anyone else feel like [PERSON_NAME]’s been giving a lot of outdated emails rece…" at bounding box center [779, 72] width 626 height 28
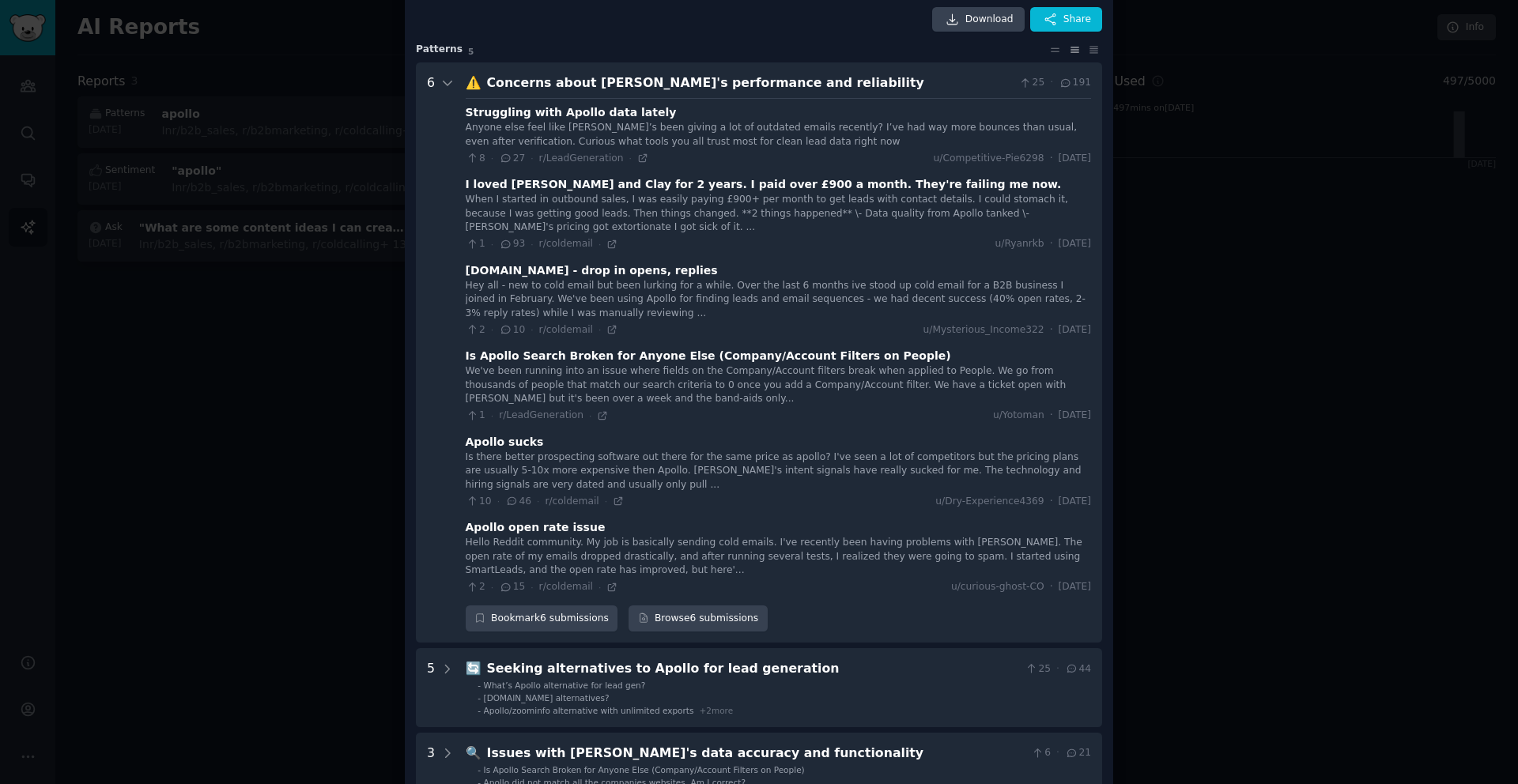
scroll to position [76, 0]
click at [1055, 49] on icon at bounding box center [1055, 47] width 17 height 11
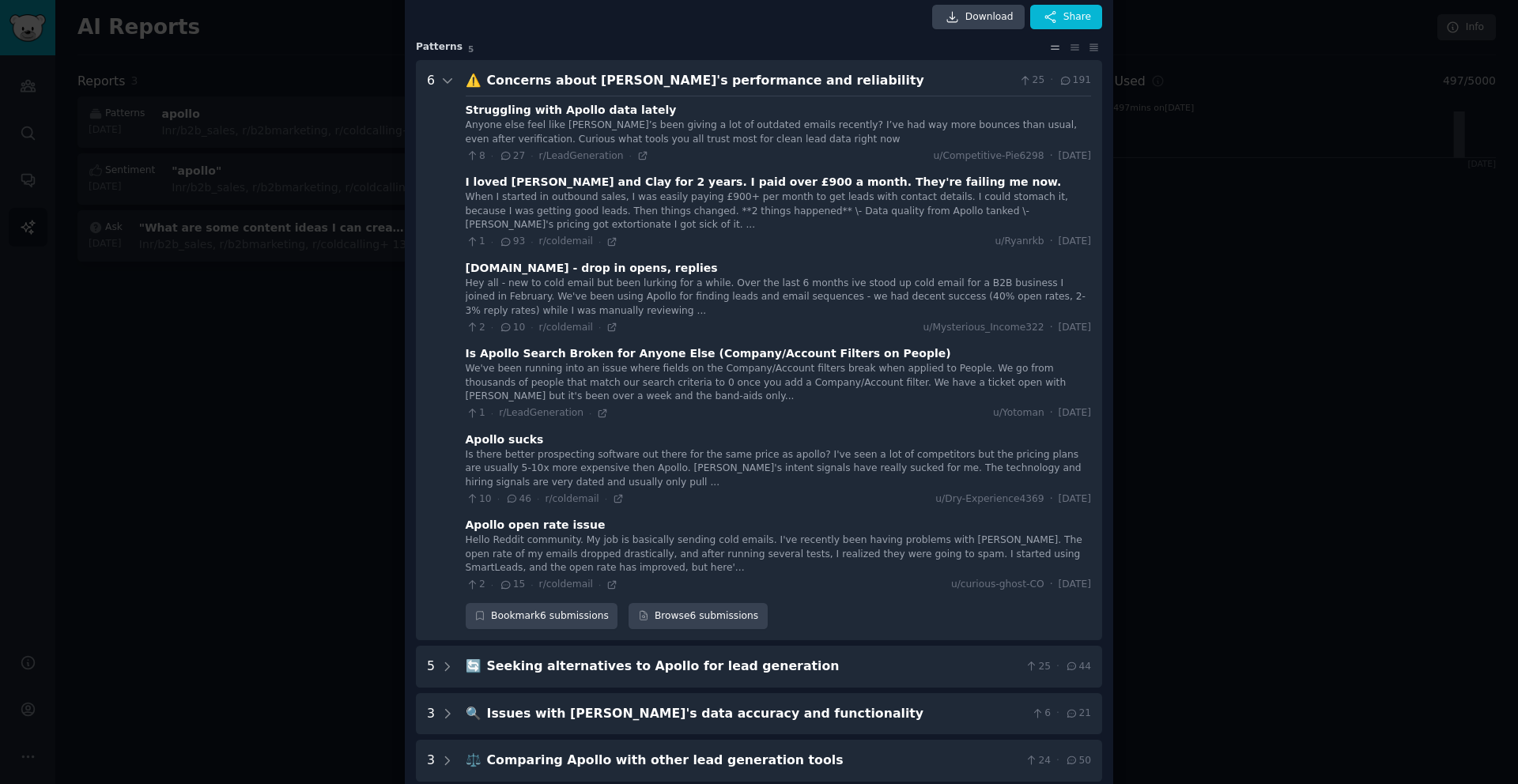
click at [1055, 49] on icon at bounding box center [1055, 47] width 17 height 11
click at [1097, 48] on icon at bounding box center [1094, 47] width 17 height 11
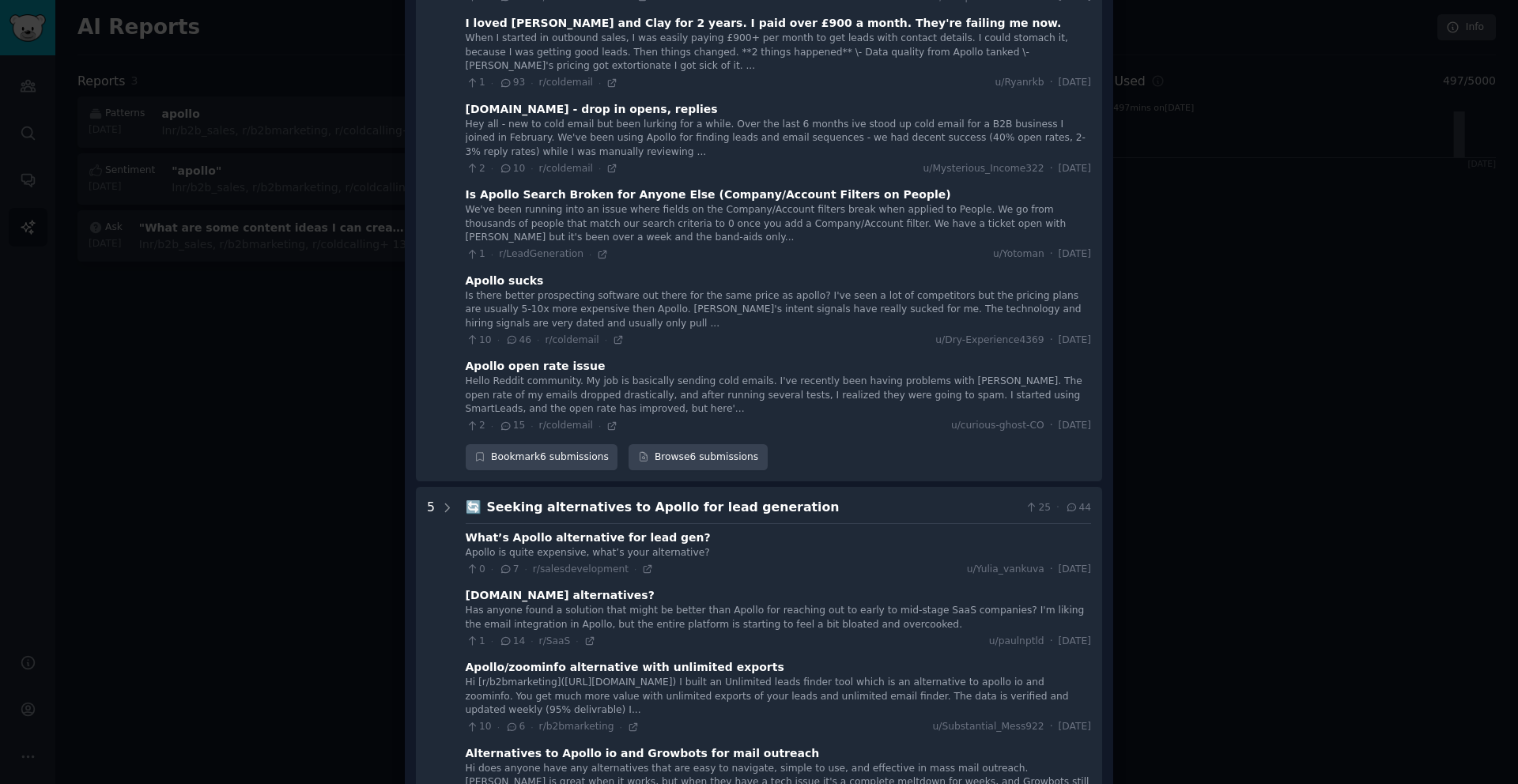
scroll to position [0, 0]
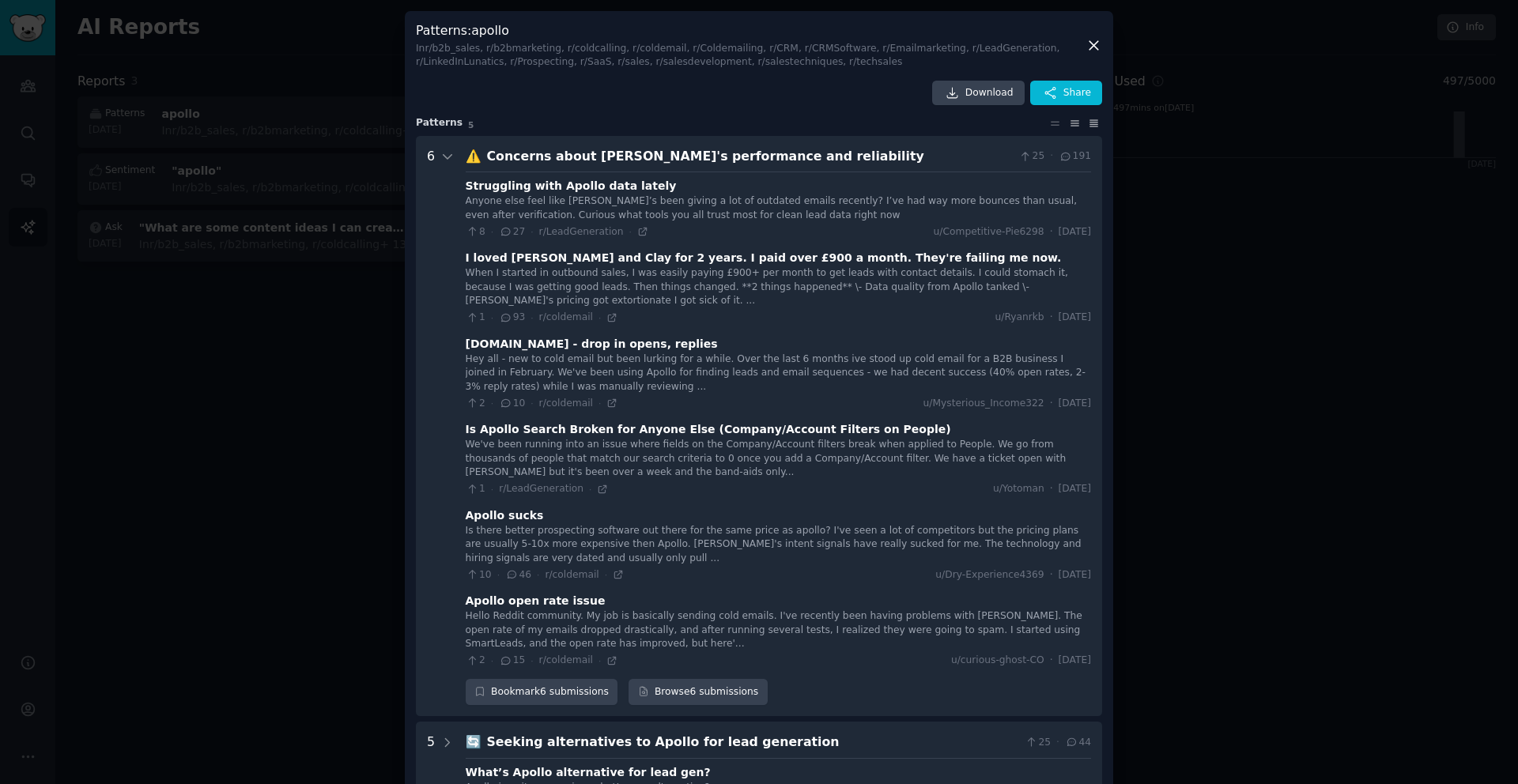
click at [1070, 127] on icon at bounding box center [1075, 123] width 17 height 11
click at [1073, 125] on icon at bounding box center [1074, 124] width 8 height 5
click at [1051, 123] on icon at bounding box center [1055, 123] width 17 height 11
click at [1069, 120] on icon at bounding box center [1075, 123] width 17 height 11
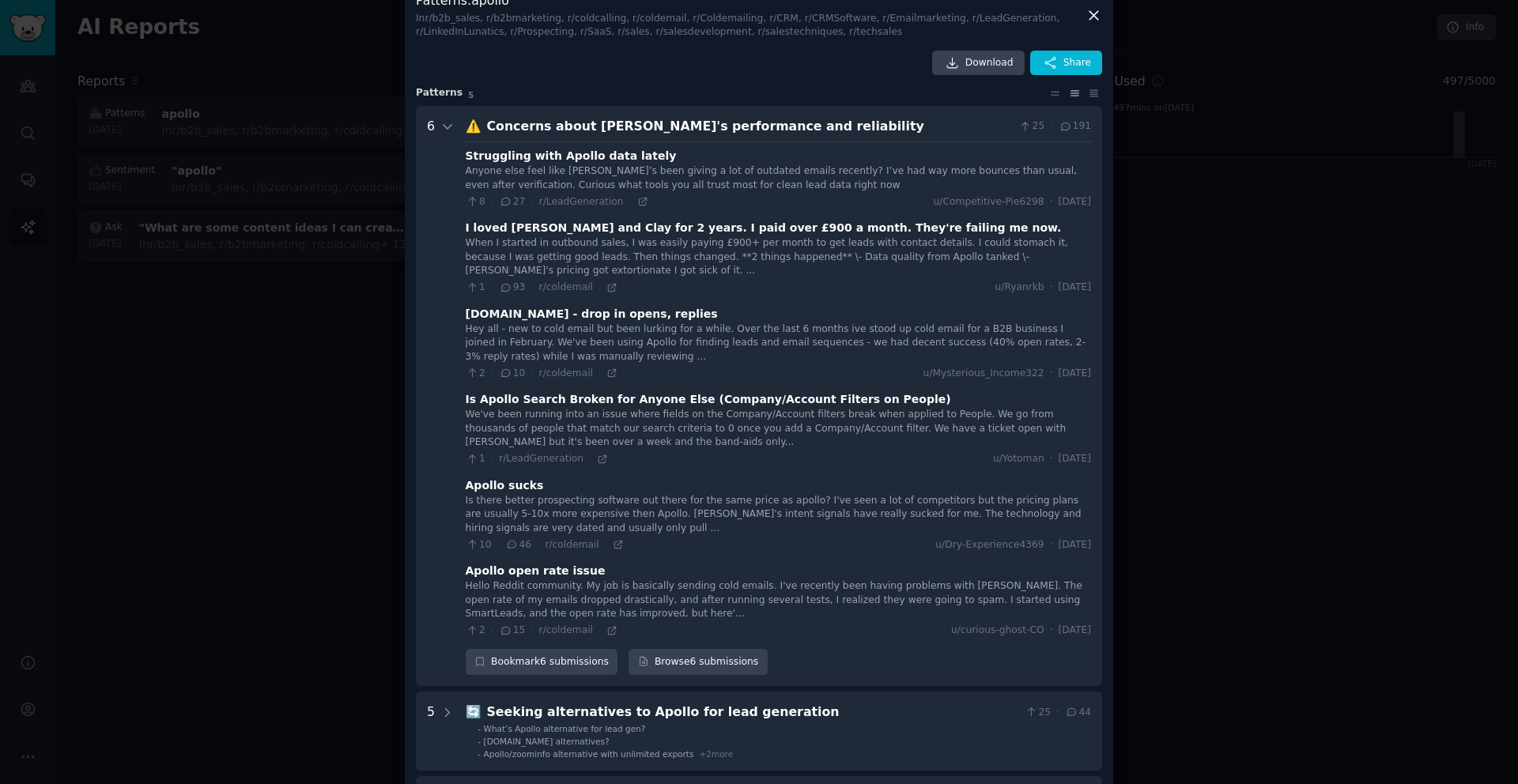
scroll to position [24, 0]
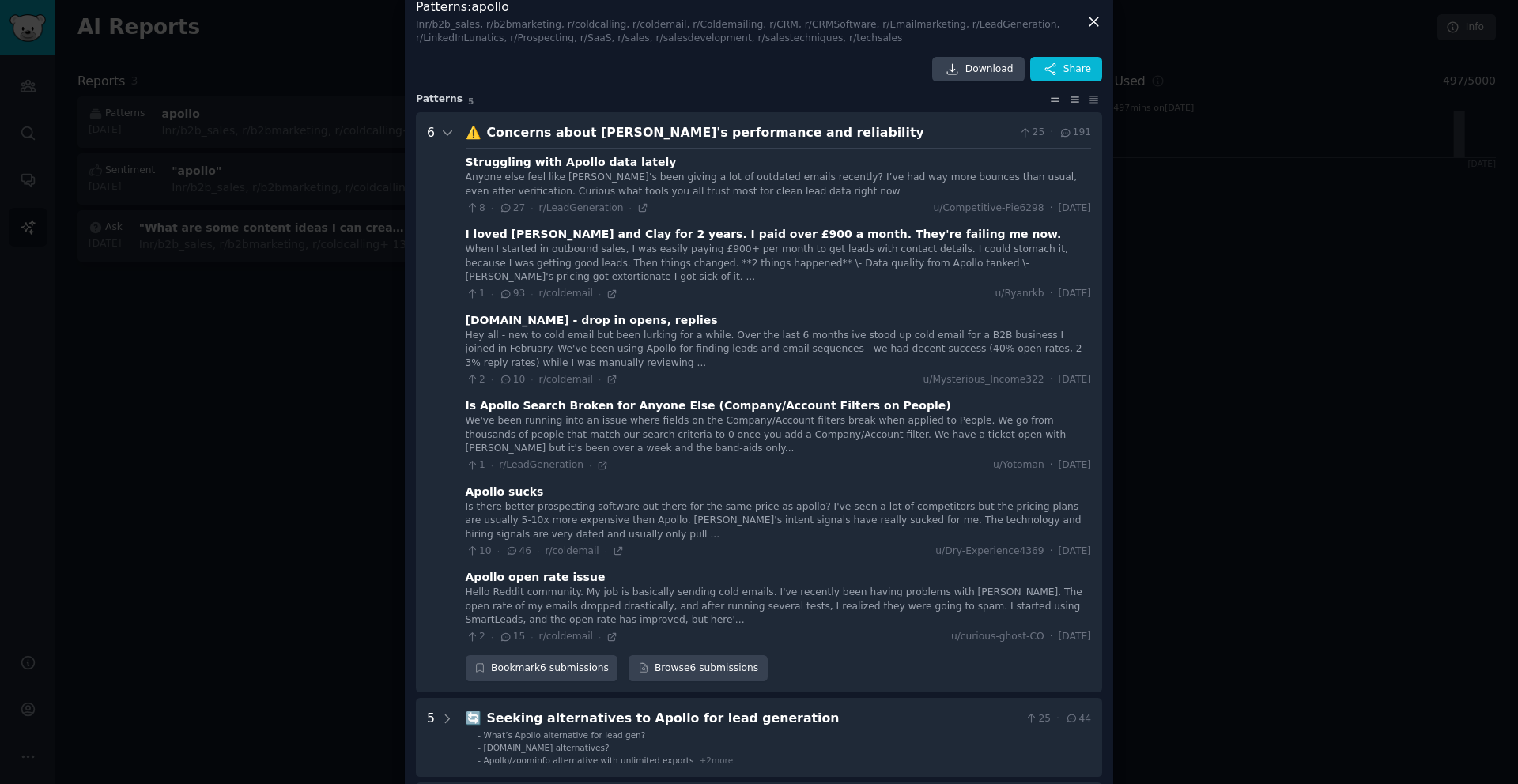
click at [1057, 95] on icon at bounding box center [1055, 99] width 17 height 11
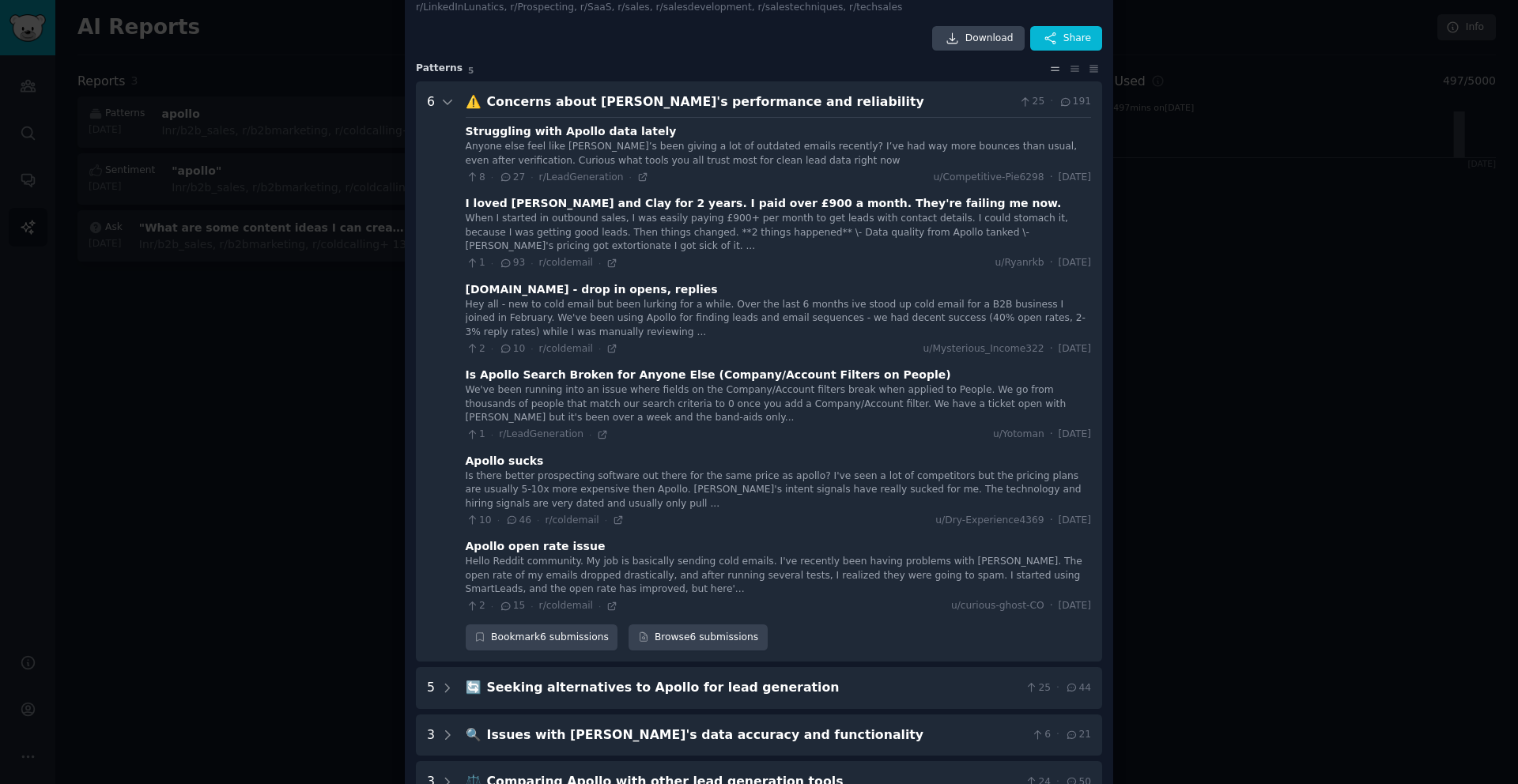
scroll to position [57, 0]
click at [1090, 65] on icon at bounding box center [1094, 66] width 17 height 11
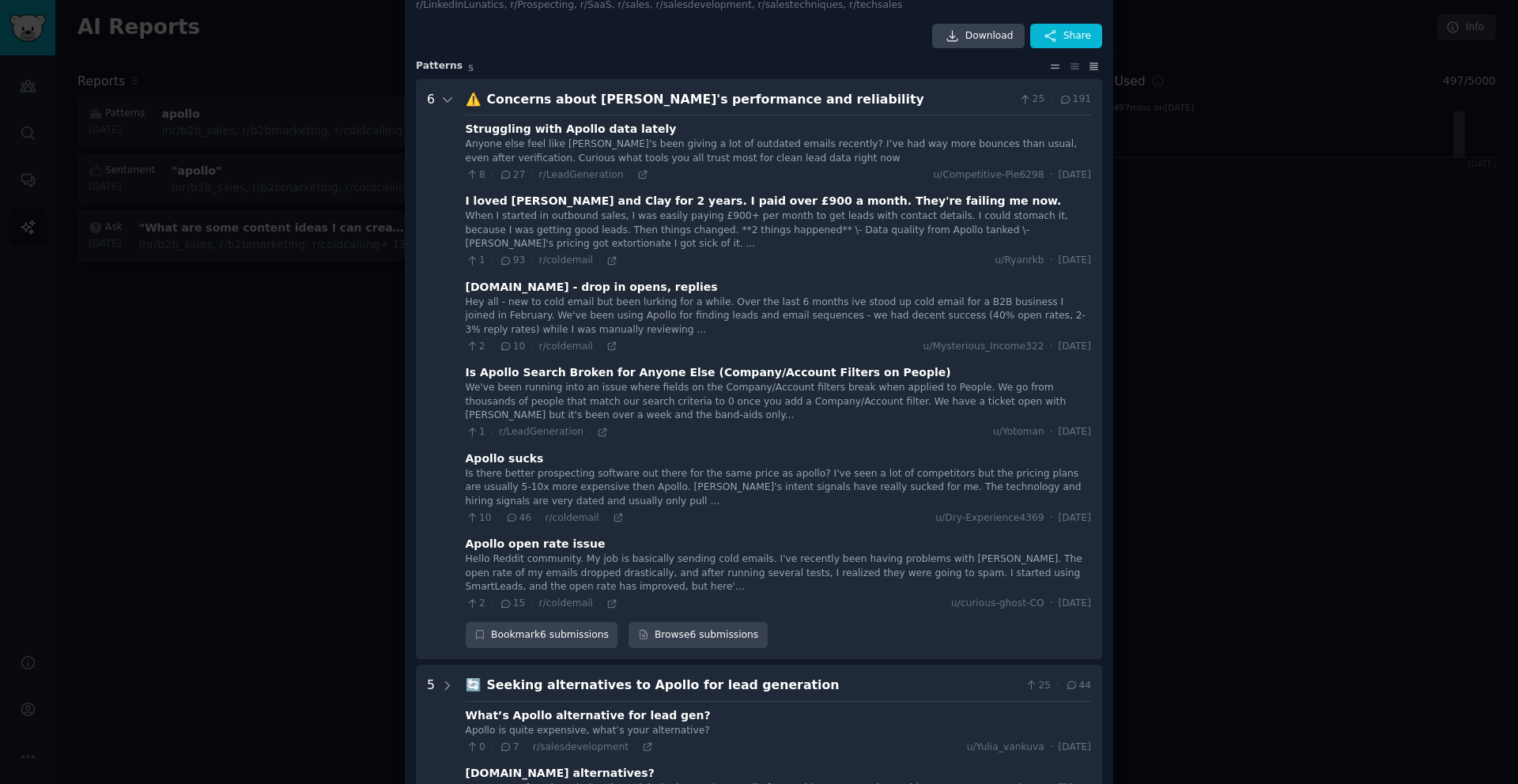
click at [1048, 64] on icon at bounding box center [1055, 66] width 17 height 11
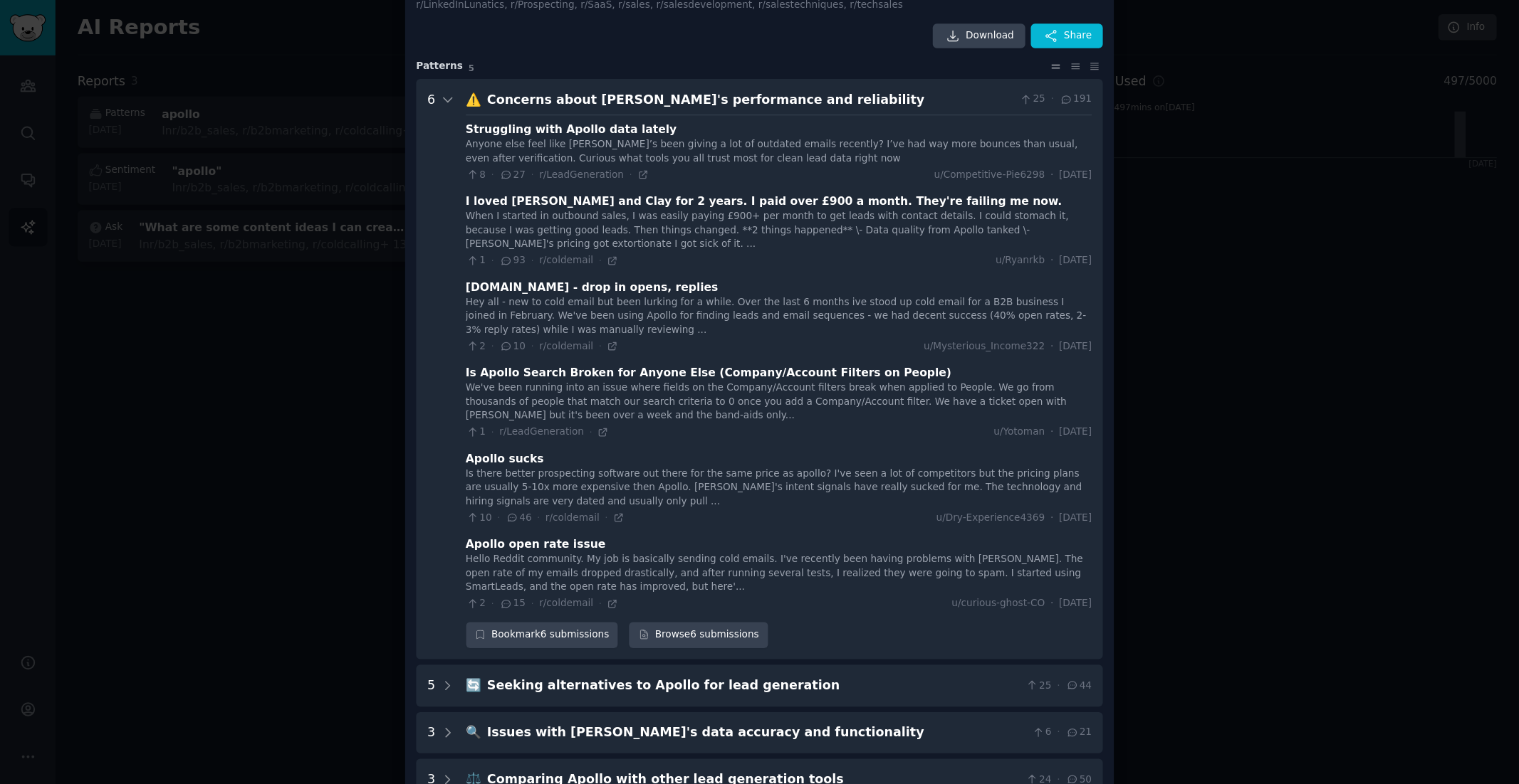
scroll to position [0, 0]
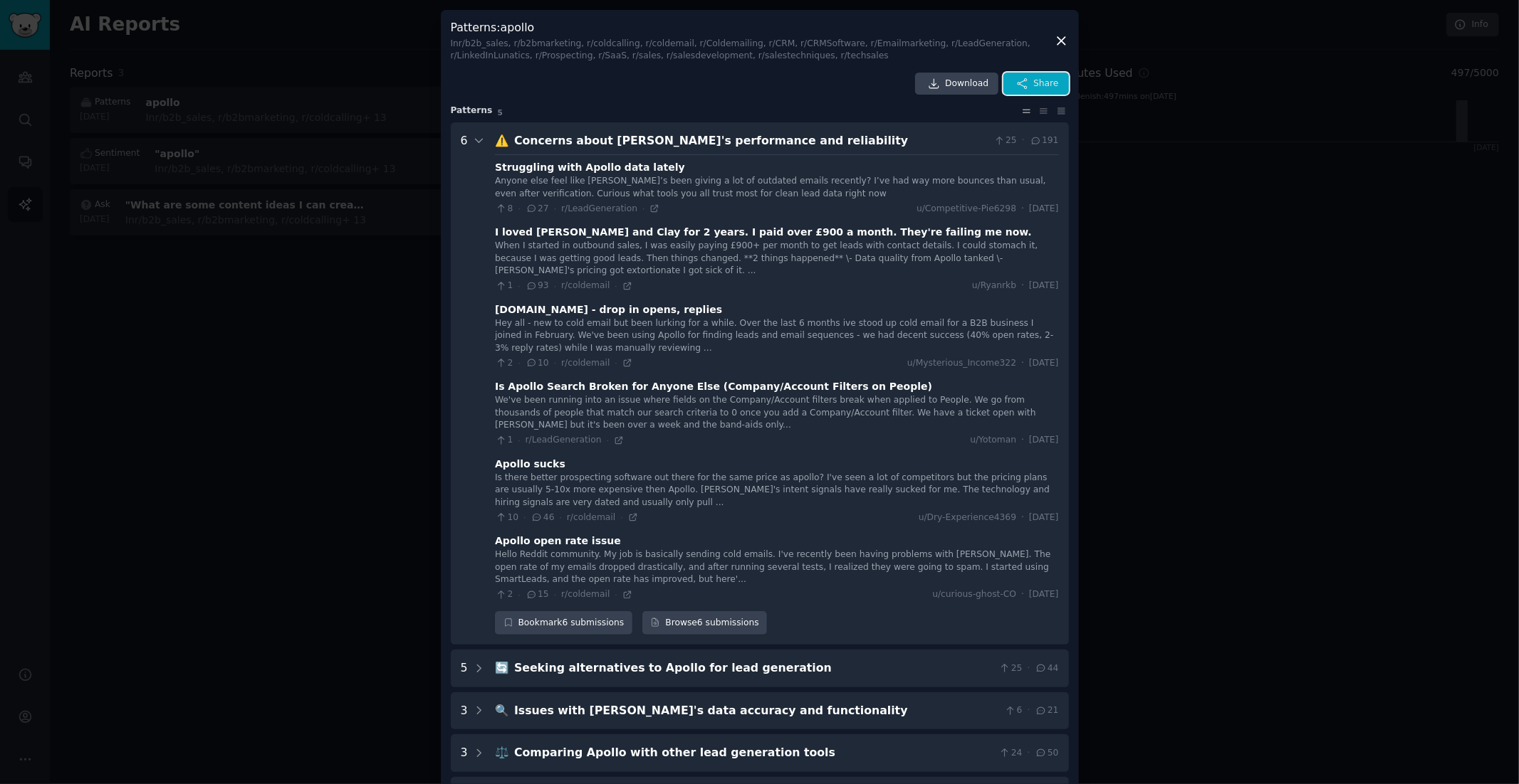
click at [1047, 82] on span "Share" at bounding box center [1046, 84] width 25 height 13
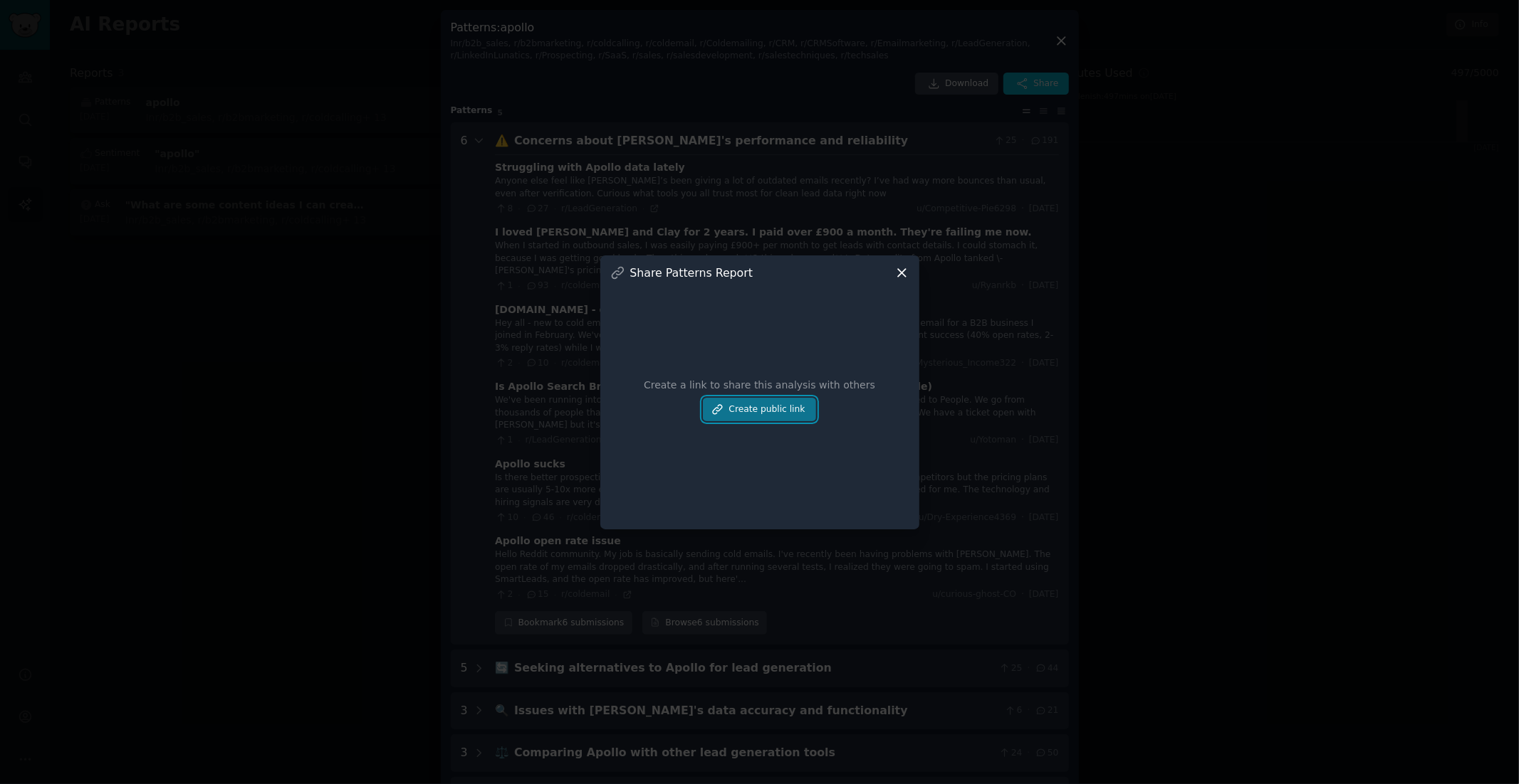
click at [776, 406] on button "Create public link" at bounding box center [758, 410] width 112 height 24
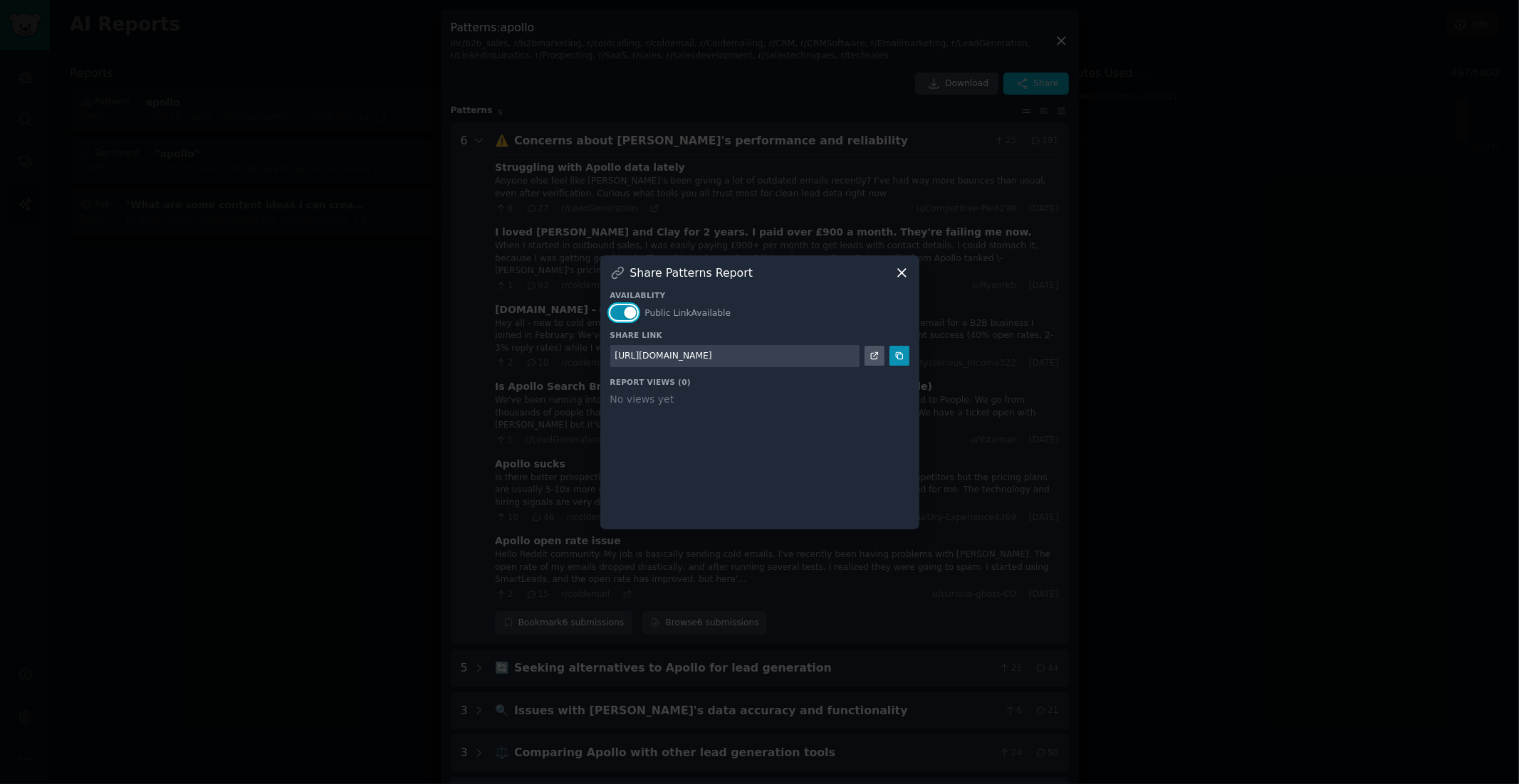
click at [620, 314] on button "button" at bounding box center [624, 313] width 27 height 15
click at [898, 357] on icon at bounding box center [899, 356] width 10 height 10
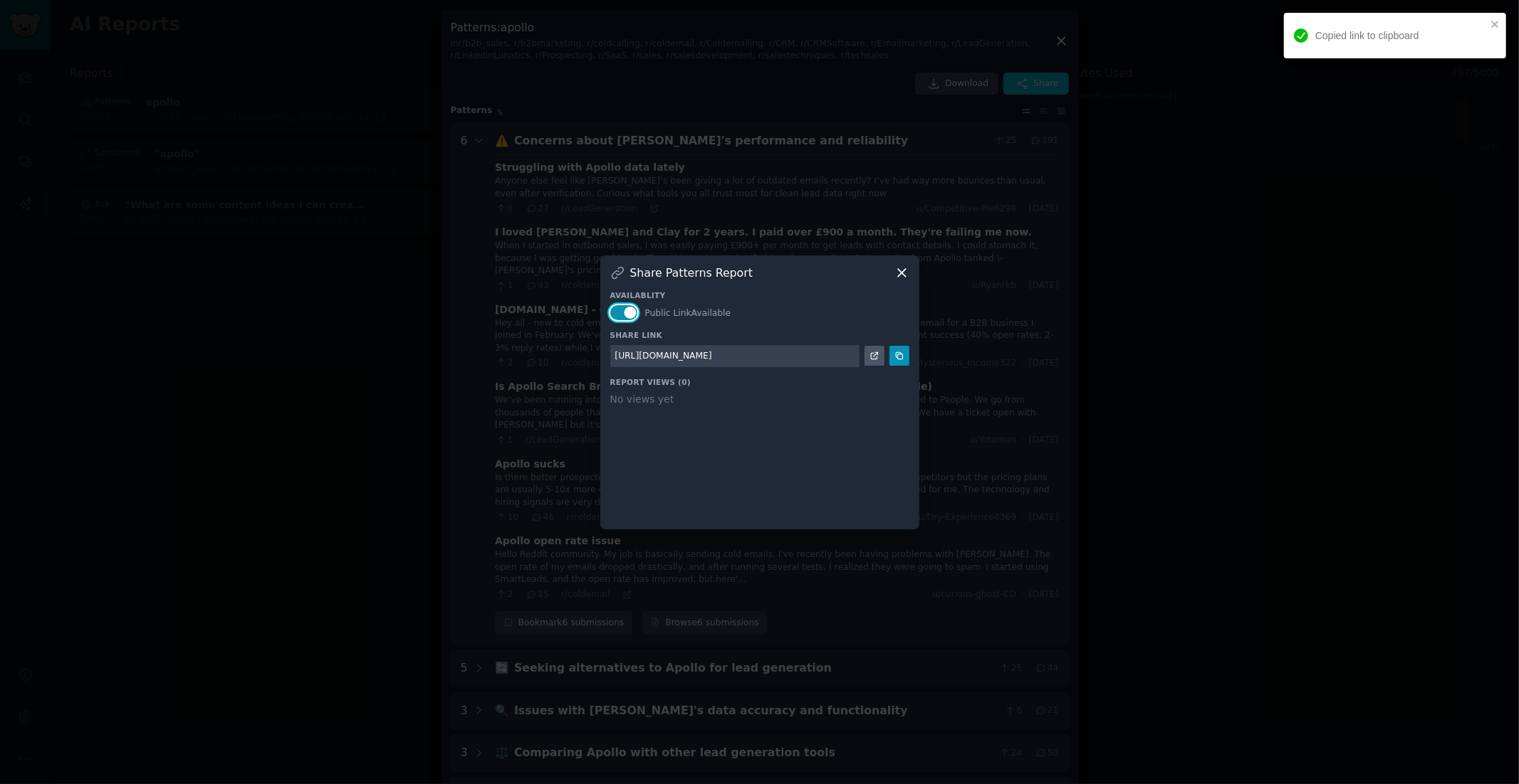
click at [627, 314] on button "button" at bounding box center [624, 313] width 27 height 15
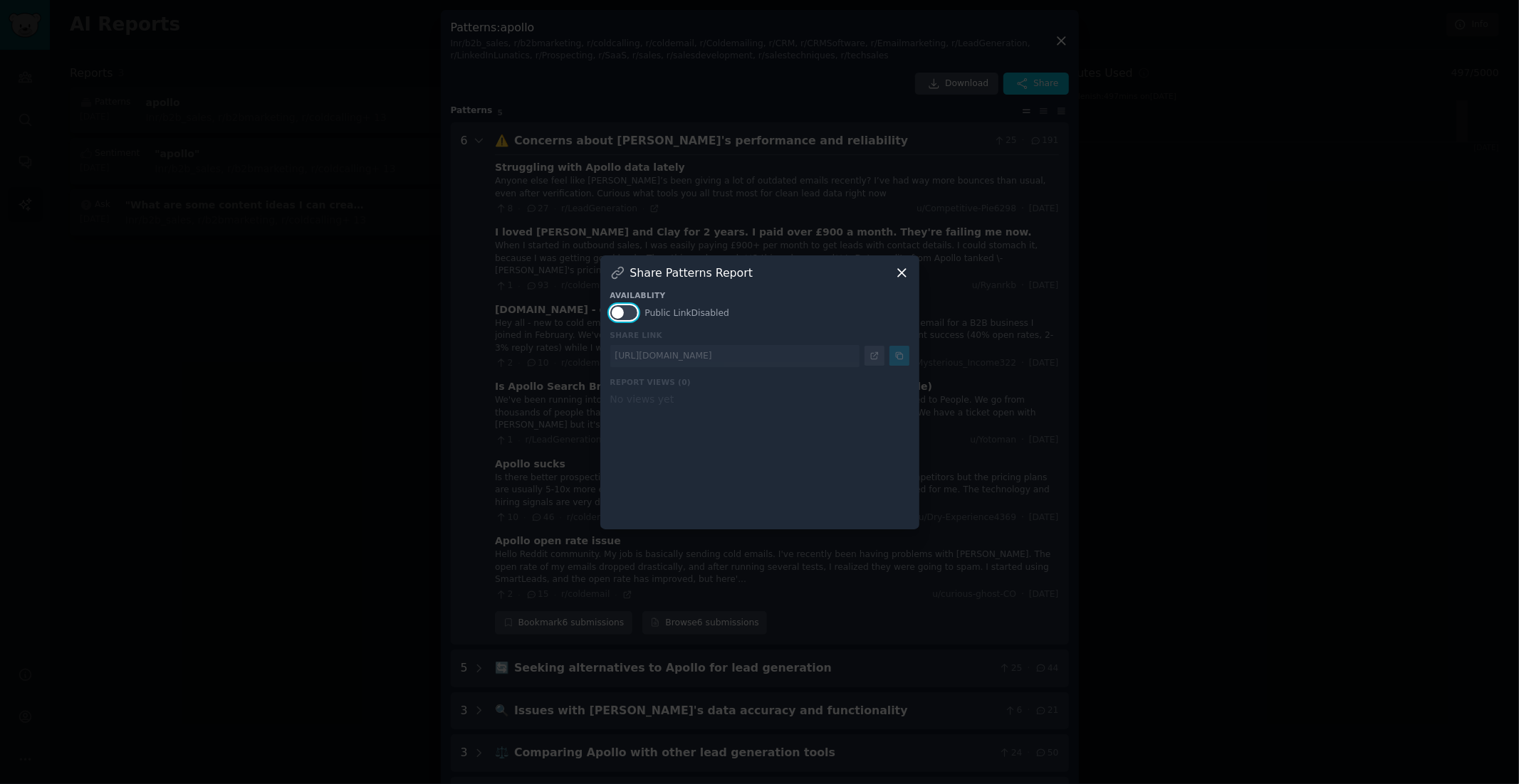
click at [632, 318] on button "button" at bounding box center [624, 313] width 27 height 15
